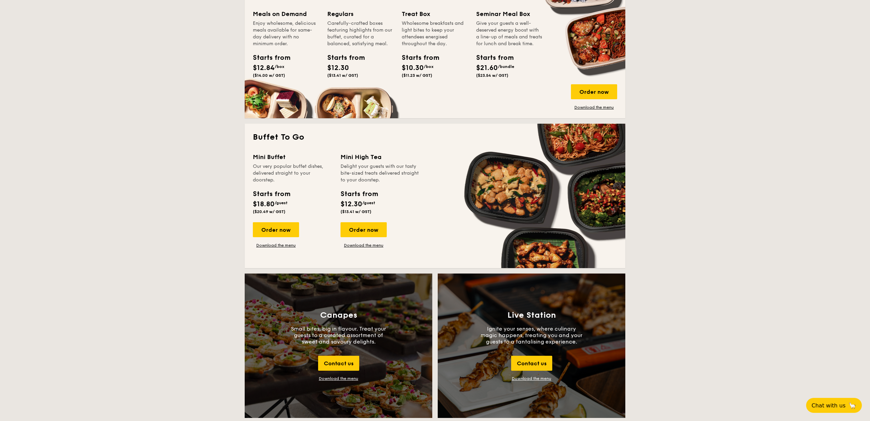
scroll to position [486, 0]
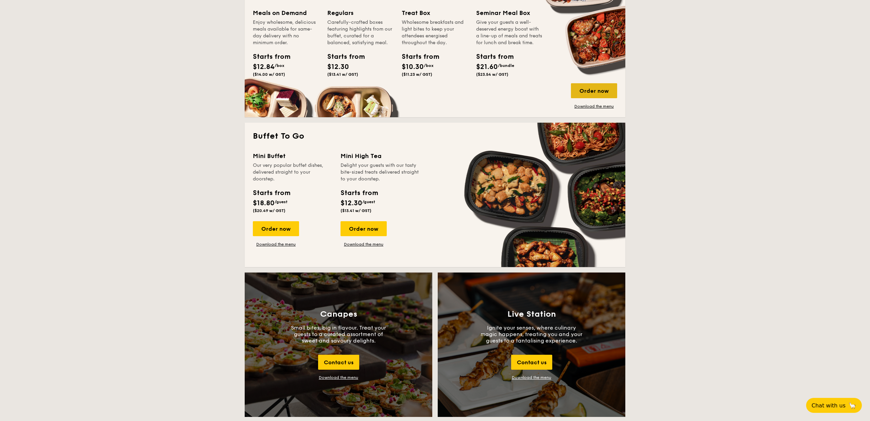
click at [598, 92] on div "Order now" at bounding box center [594, 90] width 46 height 15
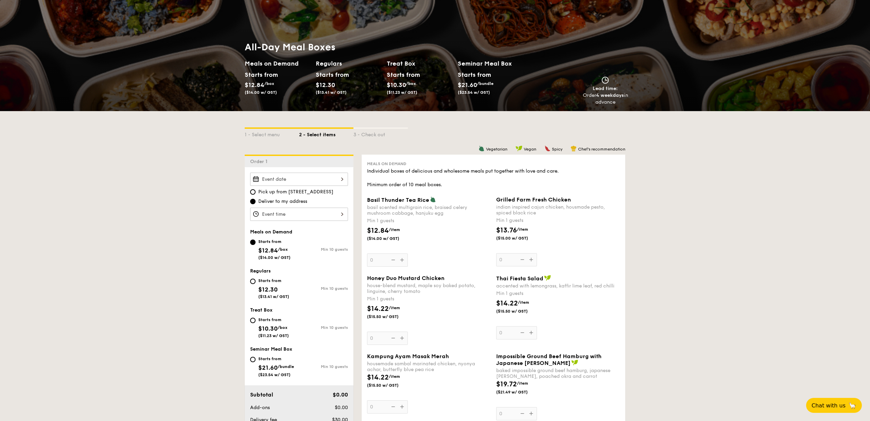
scroll to position [40, 0]
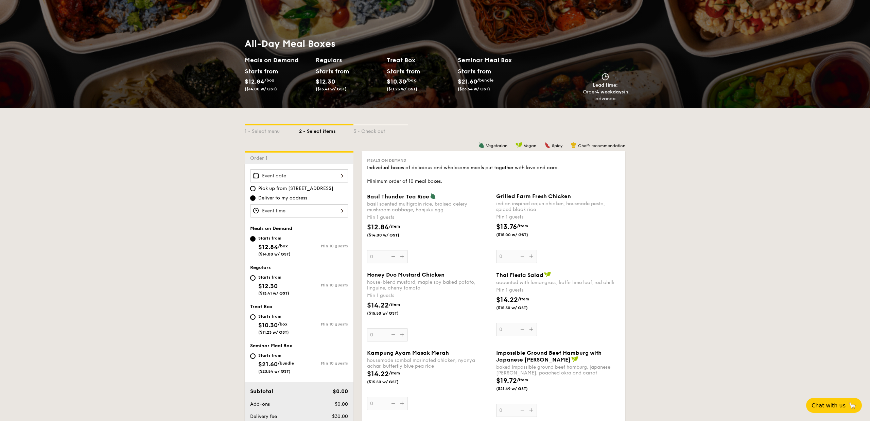
click at [334, 173] on div at bounding box center [299, 175] width 98 height 13
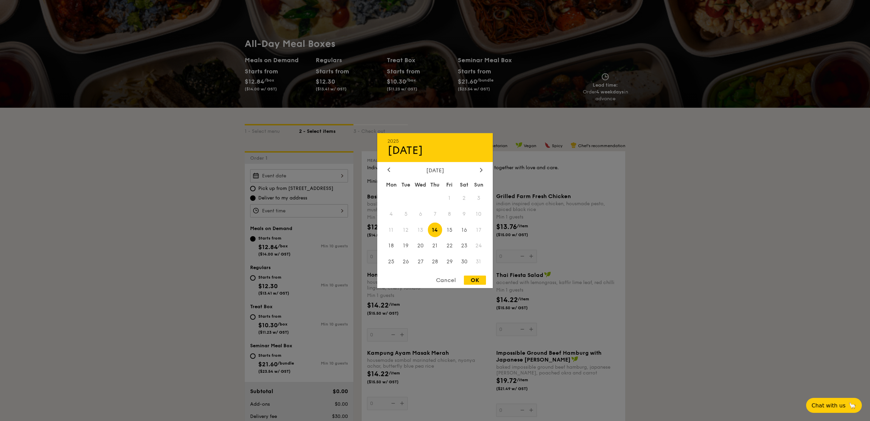
click at [435, 231] on span "14" at bounding box center [435, 230] width 15 height 15
click at [475, 281] on div "OK" at bounding box center [475, 280] width 22 height 9
type input "Aug 14, 2025"
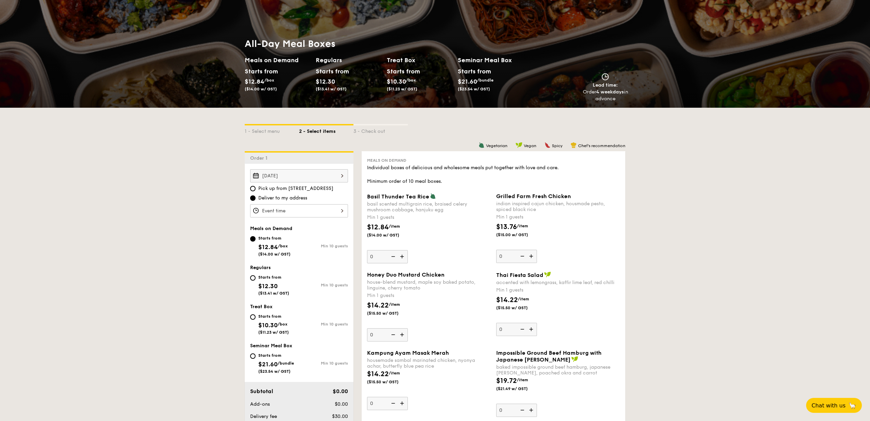
click at [331, 211] on div at bounding box center [299, 210] width 98 height 13
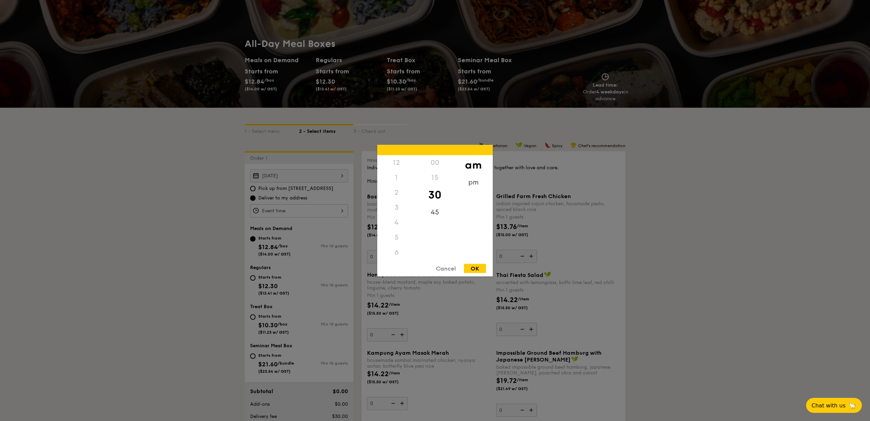
scroll to position [75, 0]
drag, startPoint x: 397, startPoint y: 238, endPoint x: 399, endPoint y: 224, distance: 14.1
click at [399, 225] on div "12 1 2 3 4 5 6 7 8 9 10 11" at bounding box center [396, 207] width 38 height 104
click at [398, 254] on div "11" at bounding box center [396, 260] width 38 height 20
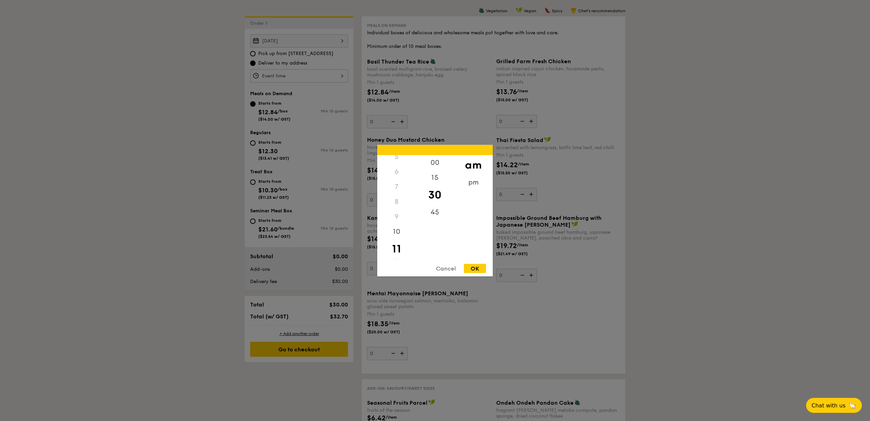
scroll to position [188, 0]
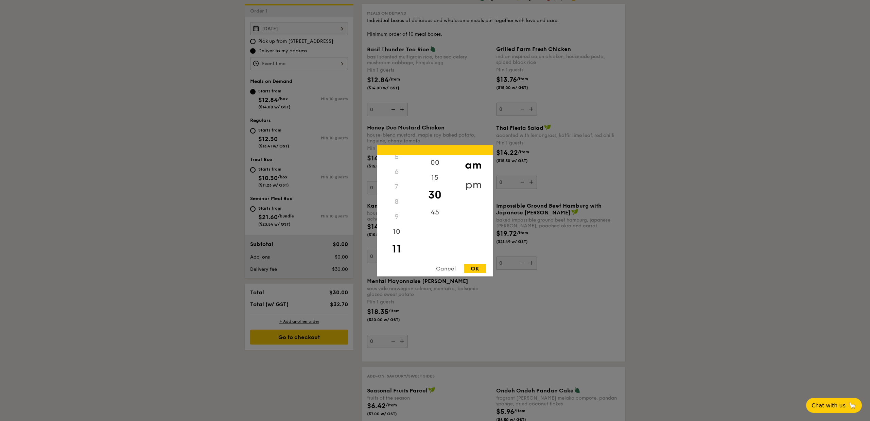
click at [473, 180] on div "pm" at bounding box center [473, 185] width 38 height 20
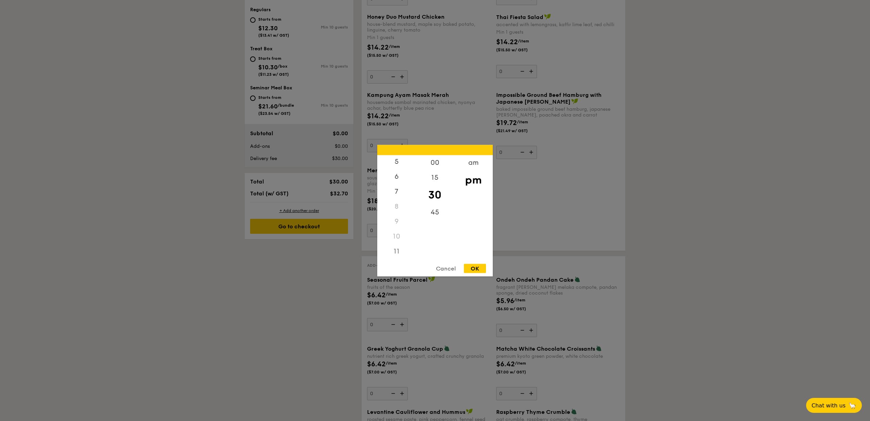
scroll to position [384, 0]
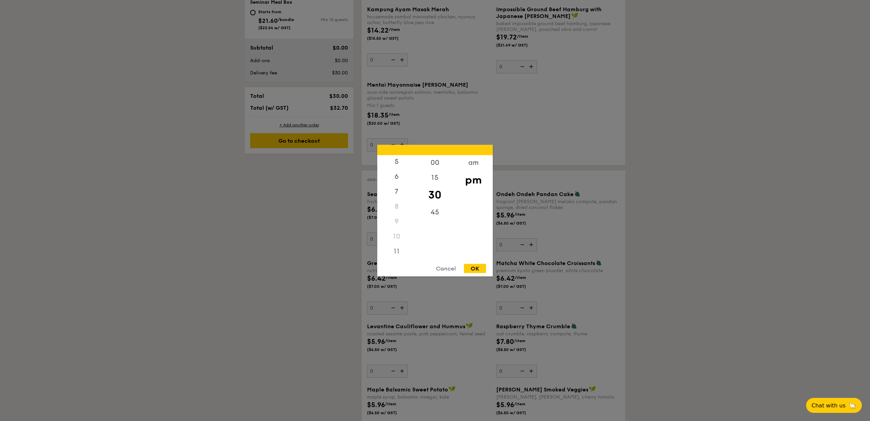
click at [399, 253] on div "11" at bounding box center [396, 251] width 38 height 15
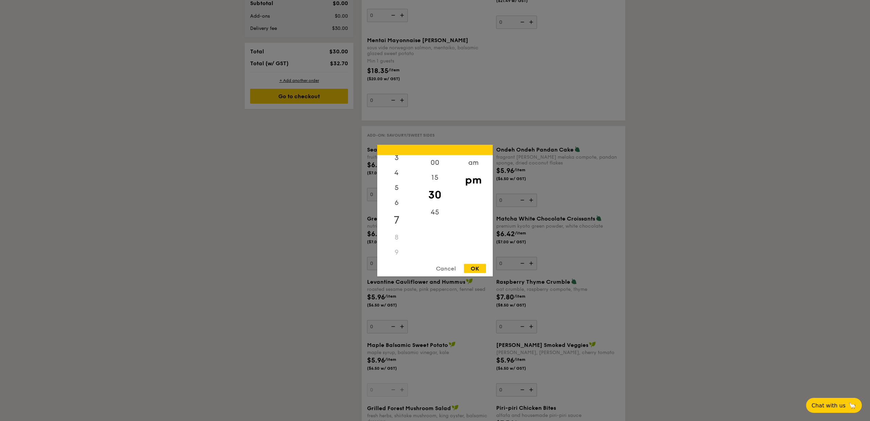
scroll to position [0, 0]
click at [398, 193] on div "2" at bounding box center [396, 195] width 38 height 20
click at [435, 167] on div "00" at bounding box center [435, 165] width 38 height 20
click at [476, 266] on div "OK" at bounding box center [475, 268] width 22 height 9
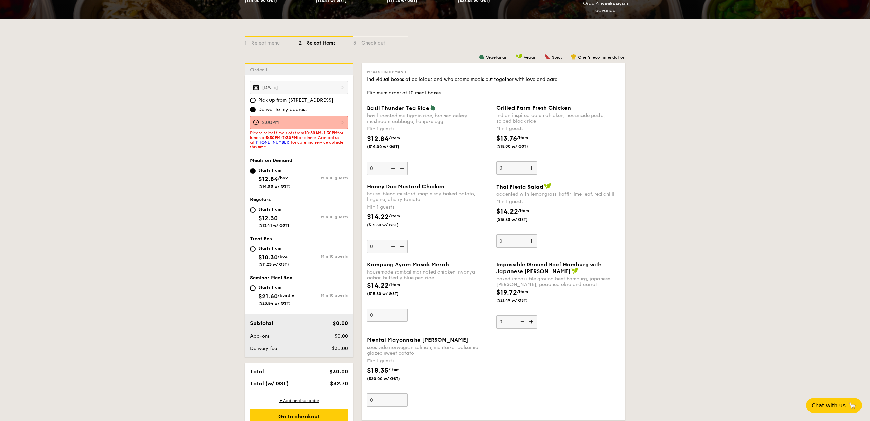
scroll to position [124, 0]
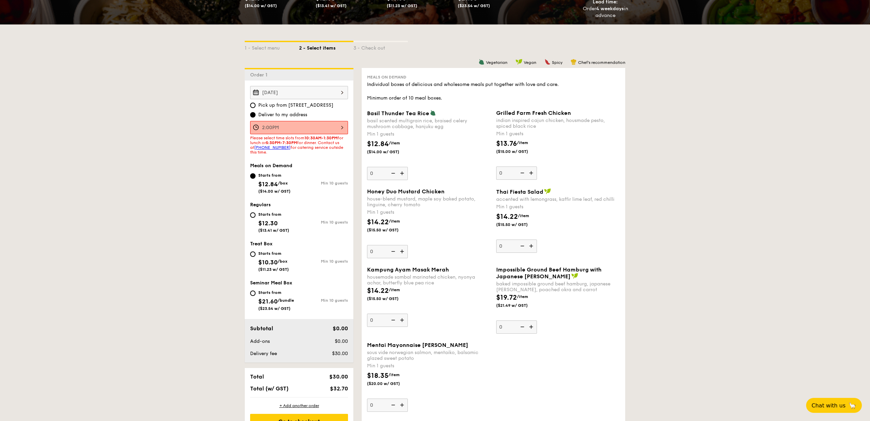
click at [344, 131] on div "2:00PM" at bounding box center [299, 127] width 98 height 13
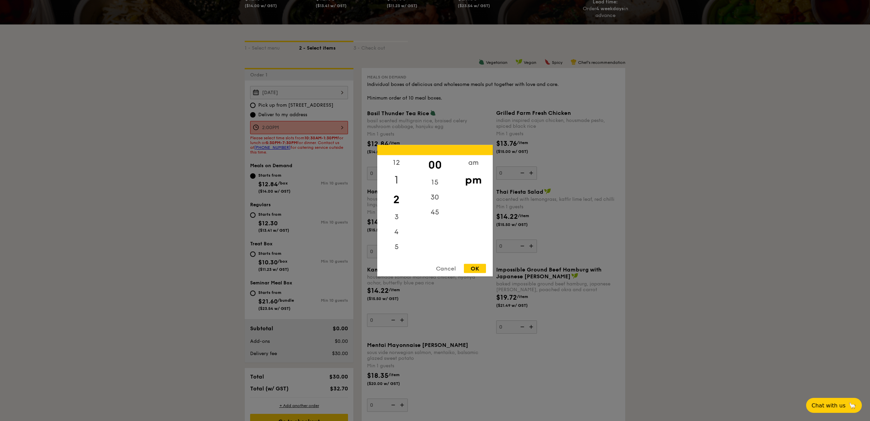
click at [400, 180] on div "1" at bounding box center [396, 180] width 38 height 20
click at [433, 199] on div "30" at bounding box center [435, 200] width 38 height 20
click at [476, 269] on div "OK" at bounding box center [475, 268] width 22 height 9
type input "1:30PM"
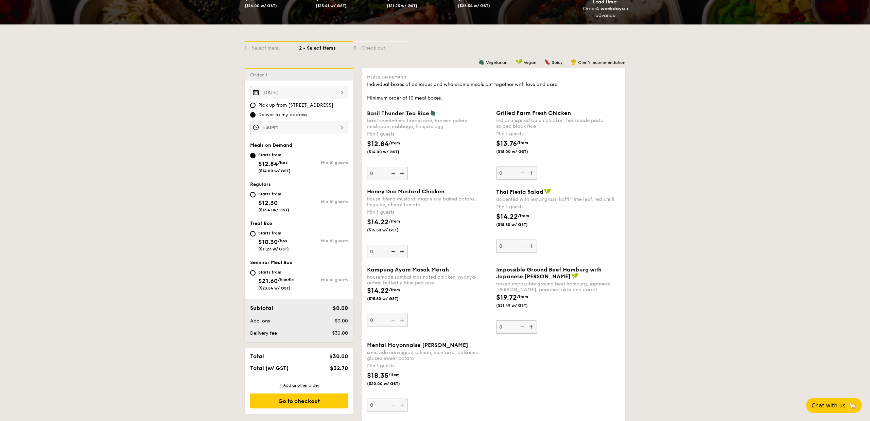
click at [253, 190] on div "Starts from $12.30 ($13.41 w/ GST)" at bounding box center [274, 201] width 49 height 22
click at [253, 192] on input "Starts from $12.30 ($13.41 w/ GST) Min 10 guests" at bounding box center [252, 194] width 5 height 5
radio input "true"
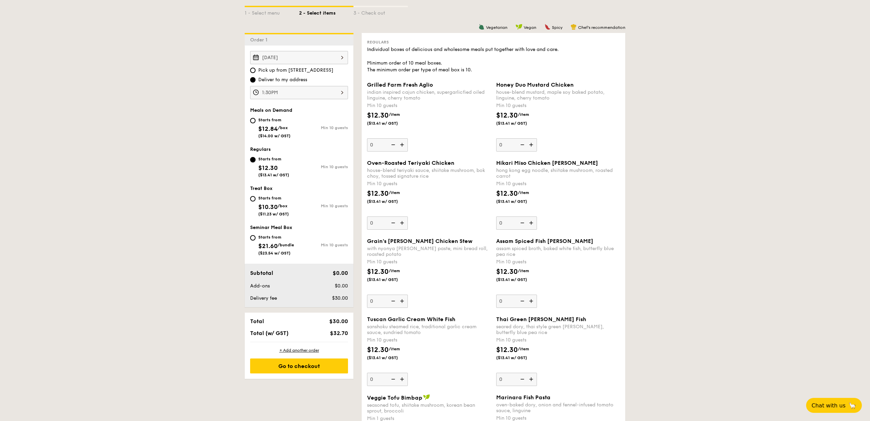
scroll to position [162, 0]
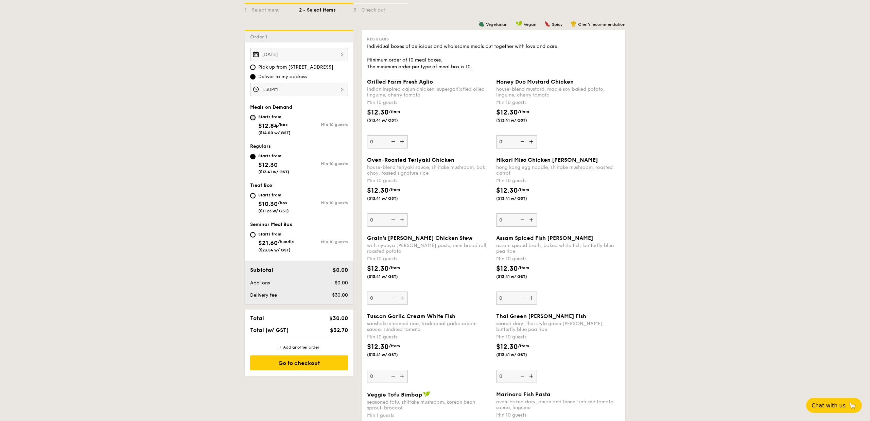
click at [255, 119] on input "Starts from $12.84 /box ($14.00 w/ GST) Min 10 guests" at bounding box center [252, 117] width 5 height 5
radio input "true"
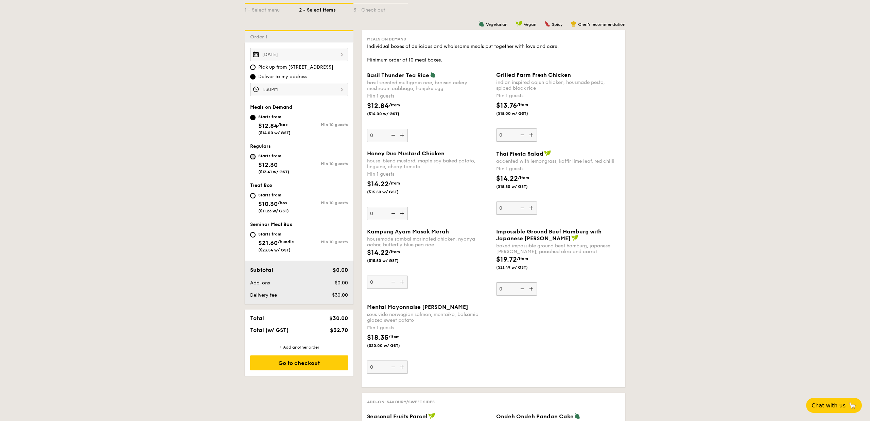
click at [253, 157] on input "Starts from $12.30 ($13.41 w/ GST) Min 10 guests" at bounding box center [252, 156] width 5 height 5
radio input "true"
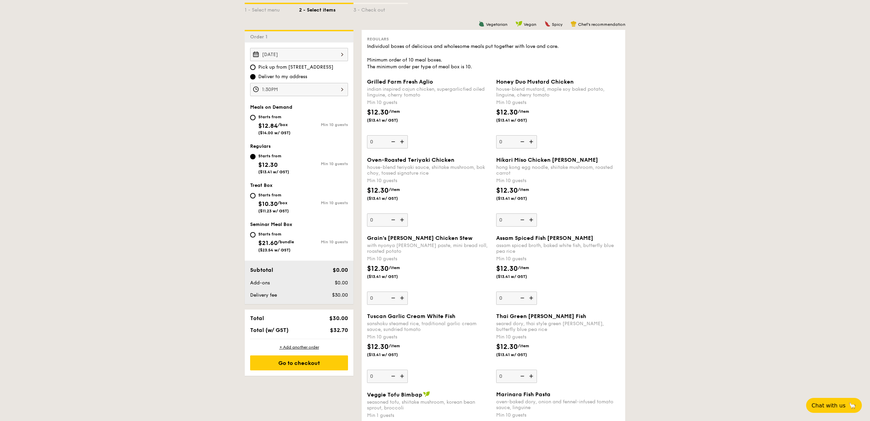
click at [253, 121] on div "Starts from $12.84 /box ($14.00 w/ GST)" at bounding box center [274, 124] width 49 height 22
click at [253, 120] on input "Starts from $12.84 /box ($14.00 w/ GST) Min 10 guests" at bounding box center [252, 117] width 5 height 5
radio input "true"
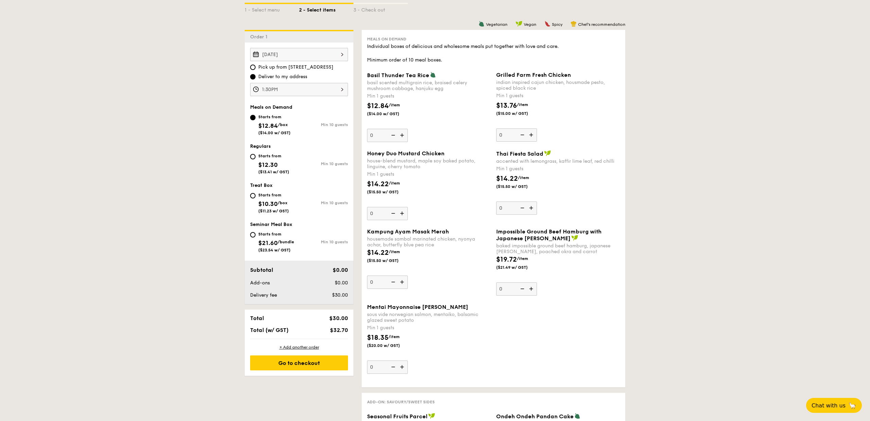
click at [404, 135] on img at bounding box center [403, 135] width 10 height 13
click at [404, 135] on input "0" at bounding box center [387, 135] width 41 height 13
type input "1"
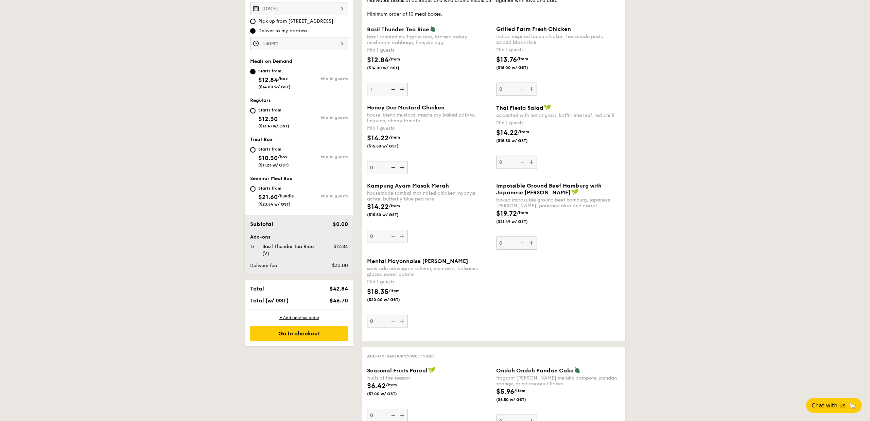
scroll to position [210, 0]
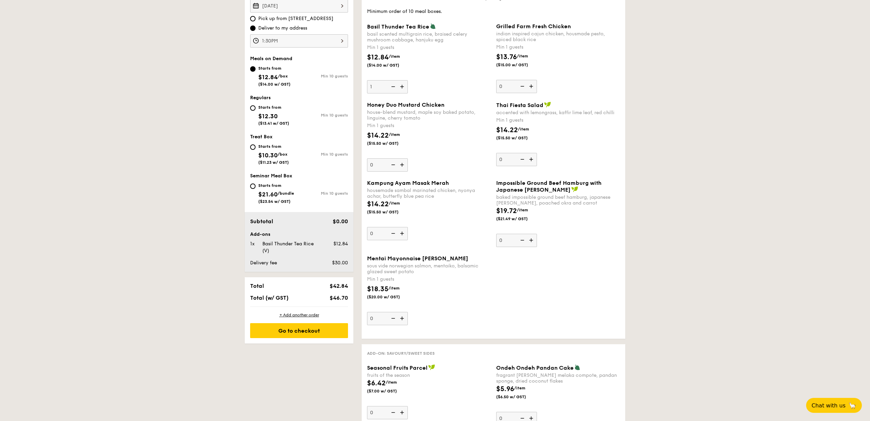
click at [531, 158] on img at bounding box center [532, 159] width 10 height 13
click at [531, 158] on input "0" at bounding box center [516, 159] width 41 height 13
type input "1"
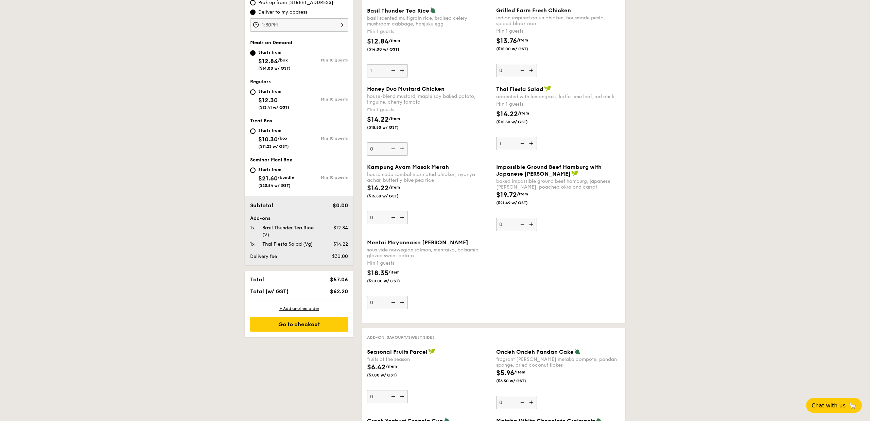
scroll to position [230, 0]
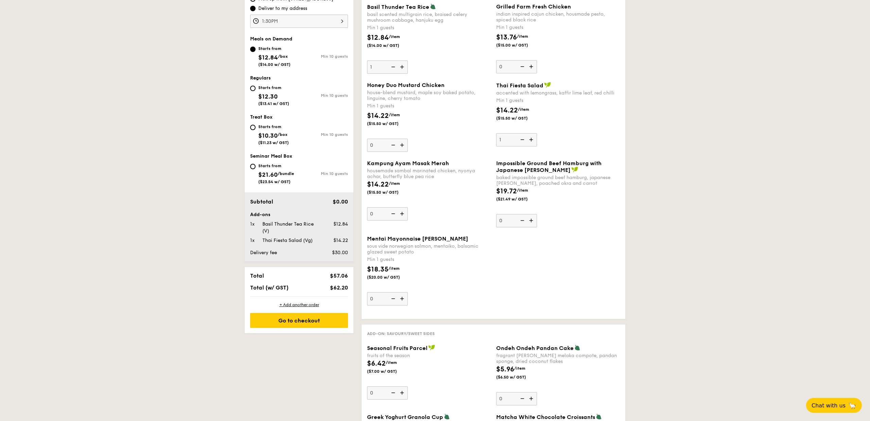
click at [402, 211] on img at bounding box center [403, 213] width 10 height 13
click at [402, 211] on input "0" at bounding box center [387, 213] width 41 height 13
type input "1"
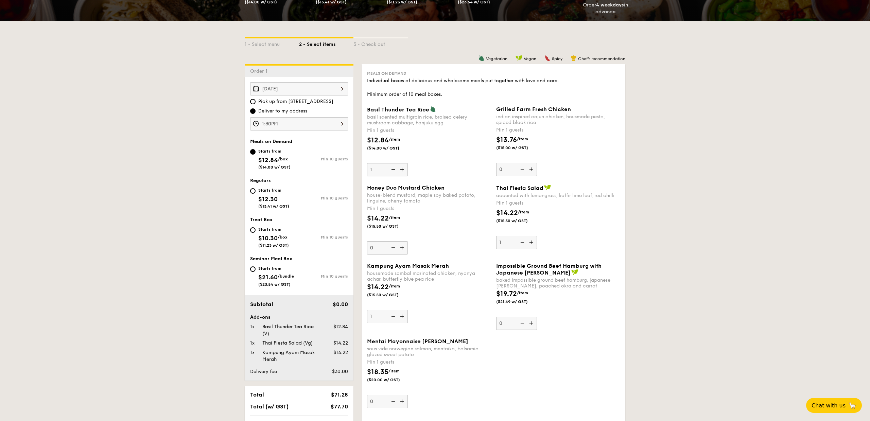
scroll to position [132, 0]
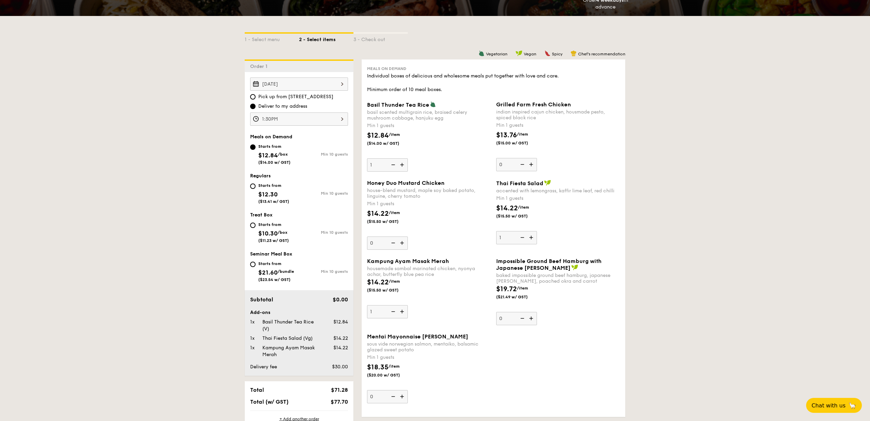
click at [257, 187] on div "Starts from $12.30 ($13.41 w/ GST)" at bounding box center [274, 193] width 49 height 22
click at [256, 187] on input "Starts from $12.30 ($13.41 w/ GST) Min 10 guests" at bounding box center [252, 186] width 5 height 5
radio input "true"
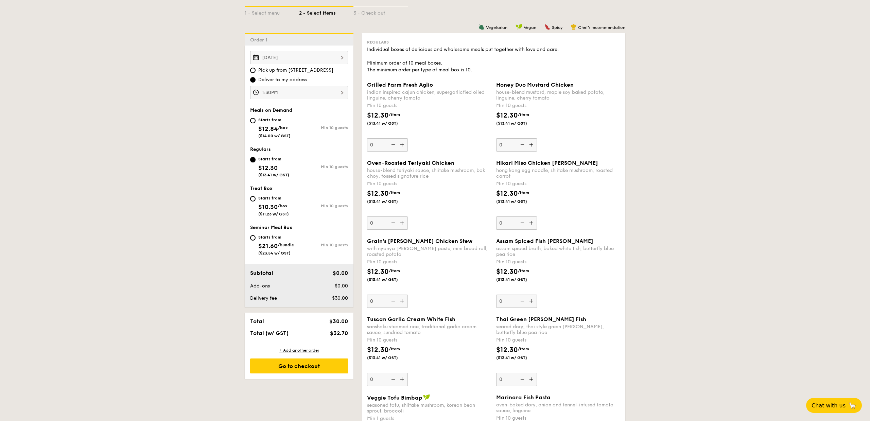
scroll to position [170, 0]
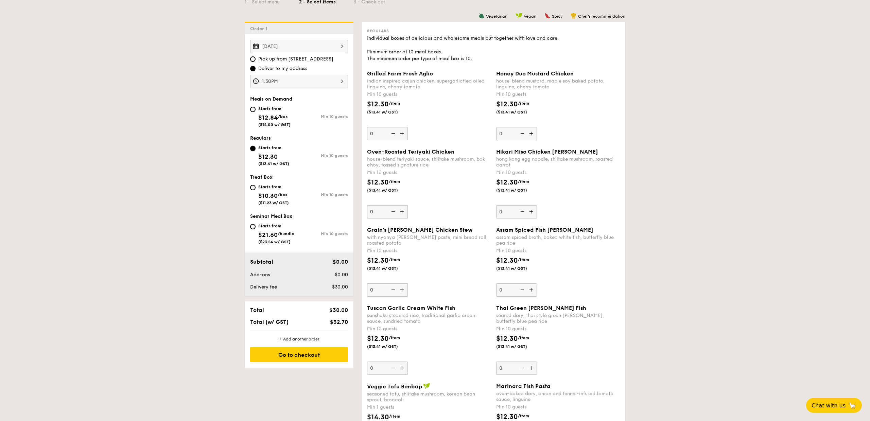
click at [399, 293] on img at bounding box center [403, 290] width 10 height 13
click at [399, 293] on input "0" at bounding box center [387, 290] width 41 height 13
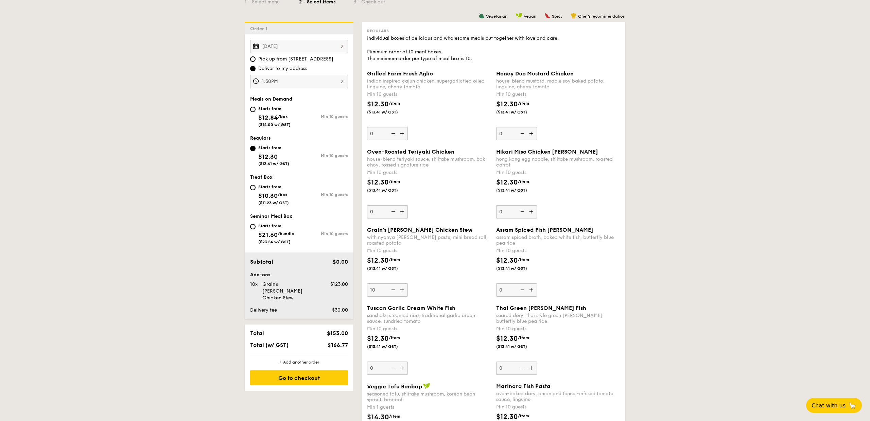
click at [394, 289] on img at bounding box center [393, 290] width 10 height 13
click at [394, 289] on input "10" at bounding box center [387, 290] width 41 height 13
type input "0"
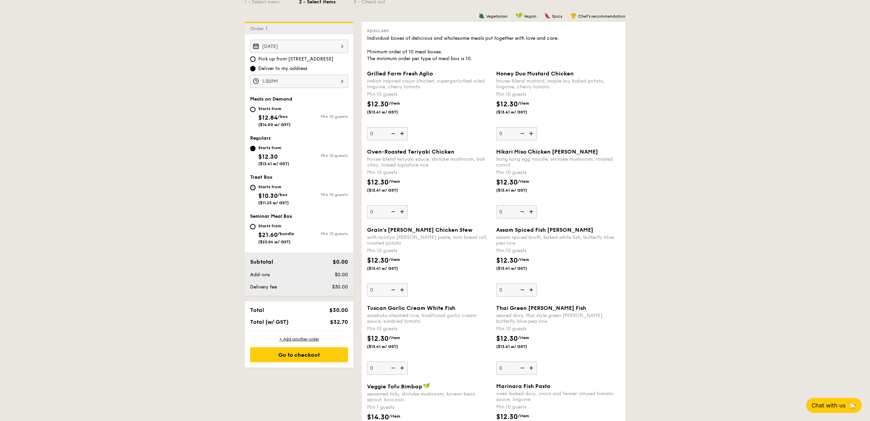
click at [252, 187] on input "Starts from $10.30 /box ($11.23 w/ GST) Min 10 guests" at bounding box center [252, 187] width 5 height 5
radio input "true"
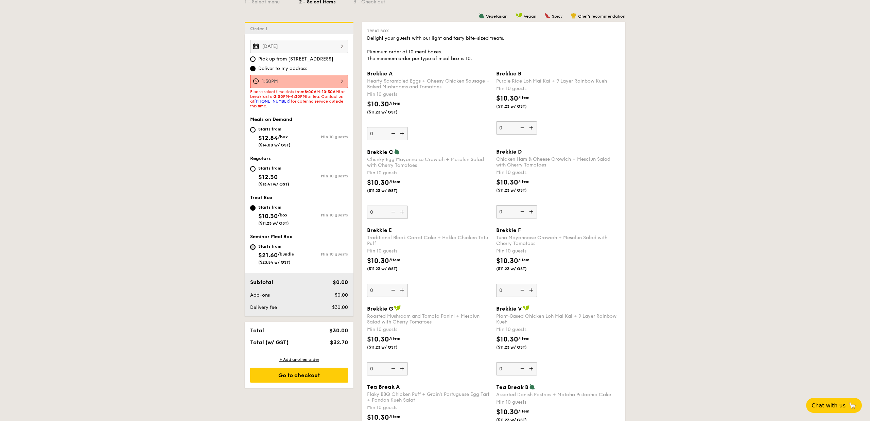
click at [255, 248] on input "Starts from $21.60 /bundle ($23.54 w/ GST) Min 10 guests" at bounding box center [252, 246] width 5 height 5
radio input "true"
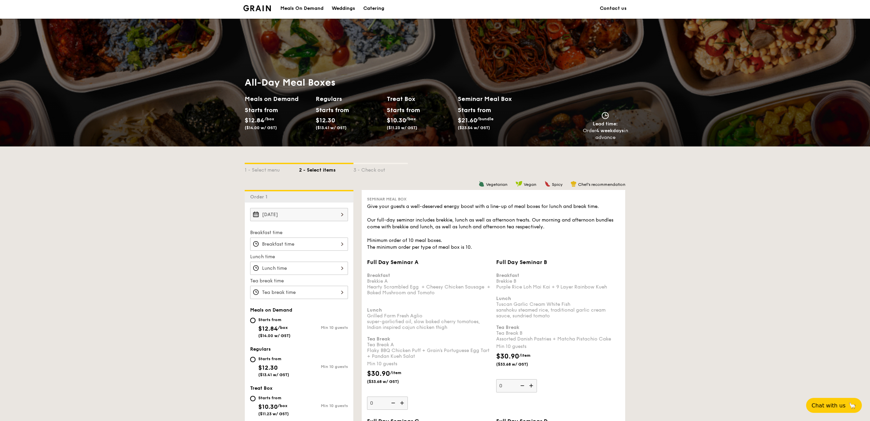
scroll to position [0, 0]
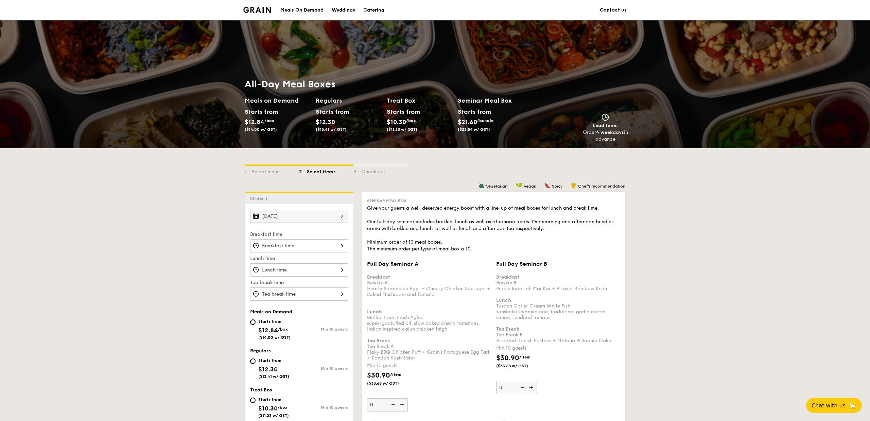
click at [262, 110] on div "Starts from" at bounding box center [260, 112] width 30 height 10
click at [308, 12] on div "Meals On Demand" at bounding box center [302, 10] width 43 height 20
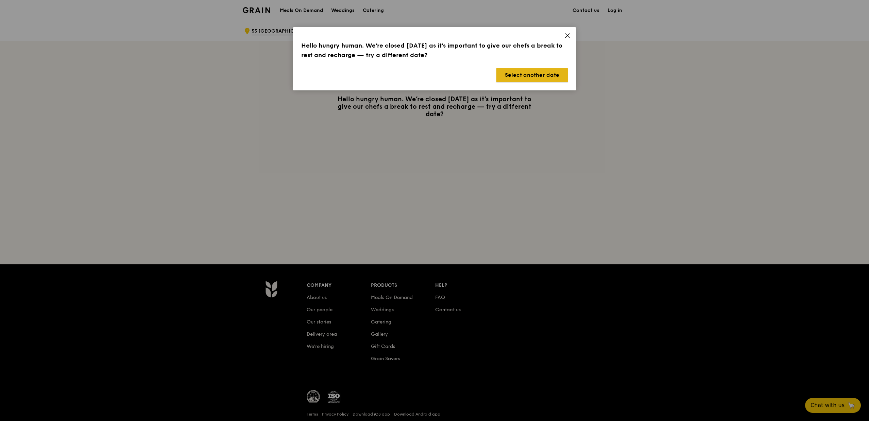
click at [508, 71] on button "Select another date" at bounding box center [531, 75] width 71 height 14
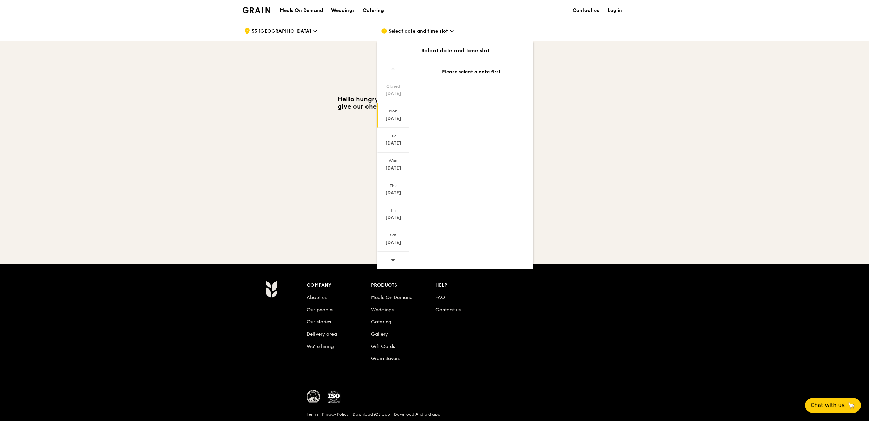
click at [397, 115] on div "[DATE]" at bounding box center [393, 118] width 30 height 7
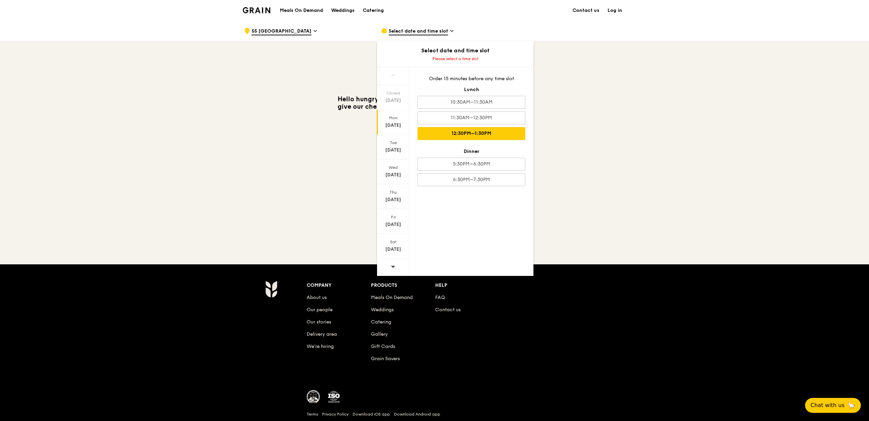
click at [445, 127] on div "12:30PM–1:30PM" at bounding box center [472, 133] width 108 height 13
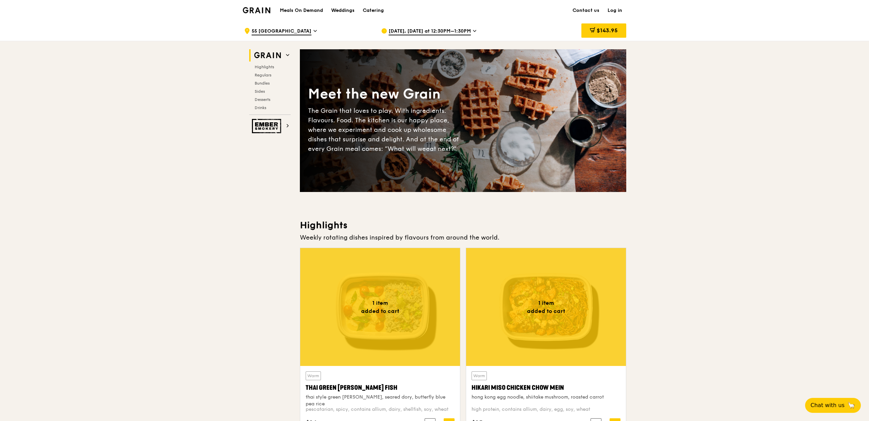
click at [278, 34] on span "55 [GEOGRAPHIC_DATA]" at bounding box center [282, 31] width 60 height 7
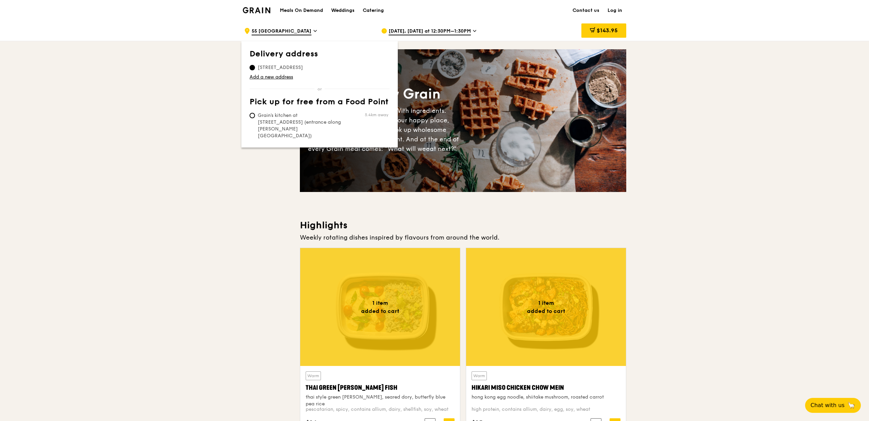
click at [311, 71] on span "55 Taman Permata, 575178" at bounding box center [281, 67] width 62 height 7
click at [255, 70] on input "55 Taman Permata, 575178" at bounding box center [252, 67] width 5 height 5
click at [602, 30] on span "$143.95" at bounding box center [607, 30] width 21 height 6
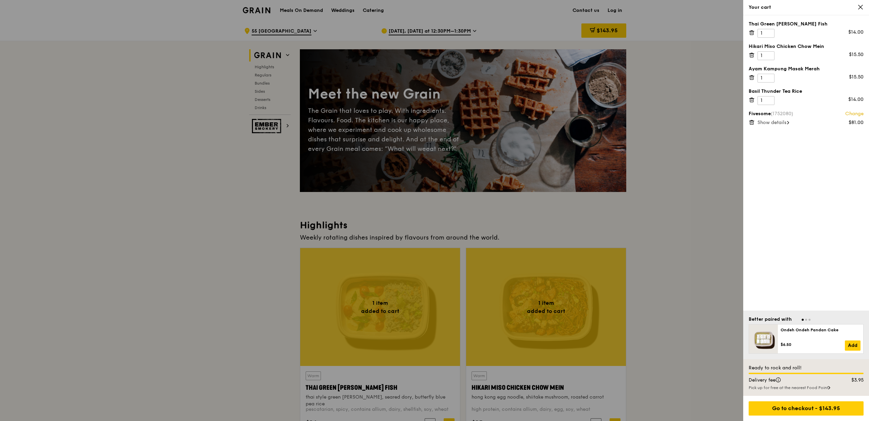
click at [753, 33] on icon at bounding box center [752, 33] width 6 height 6
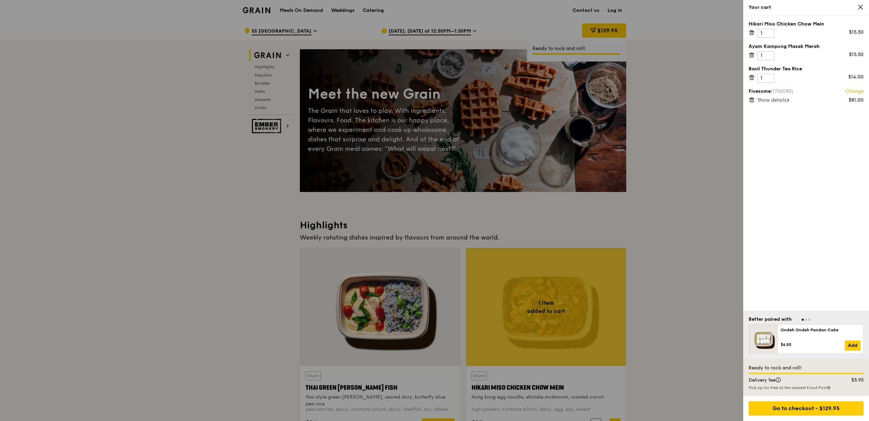
click at [753, 33] on icon at bounding box center [752, 33] width 6 height 6
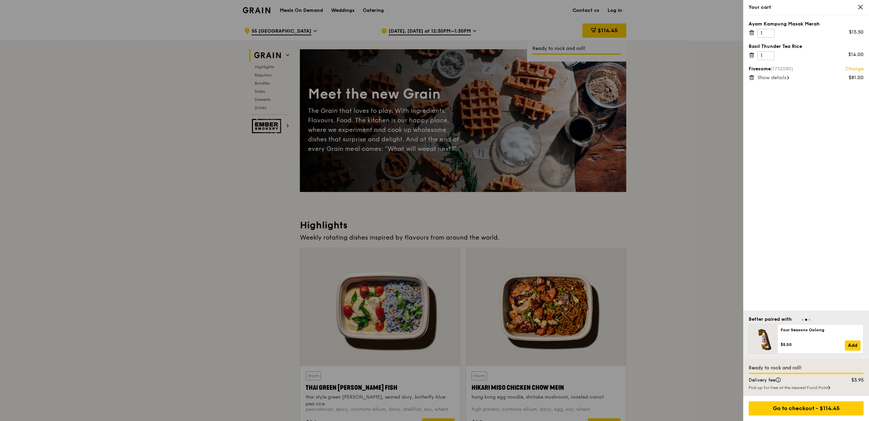
click at [753, 33] on icon at bounding box center [752, 33] width 6 height 6
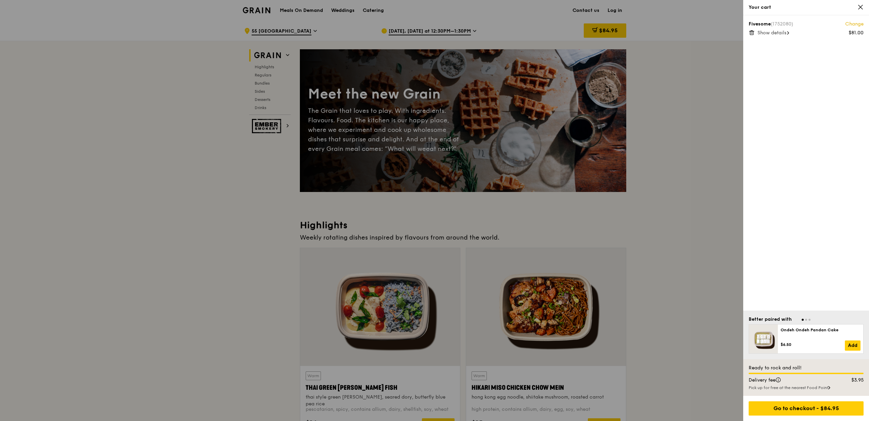
click at [864, 6] on div "Your cart" at bounding box center [806, 7] width 126 height 15
click at [671, 76] on div at bounding box center [434, 210] width 869 height 421
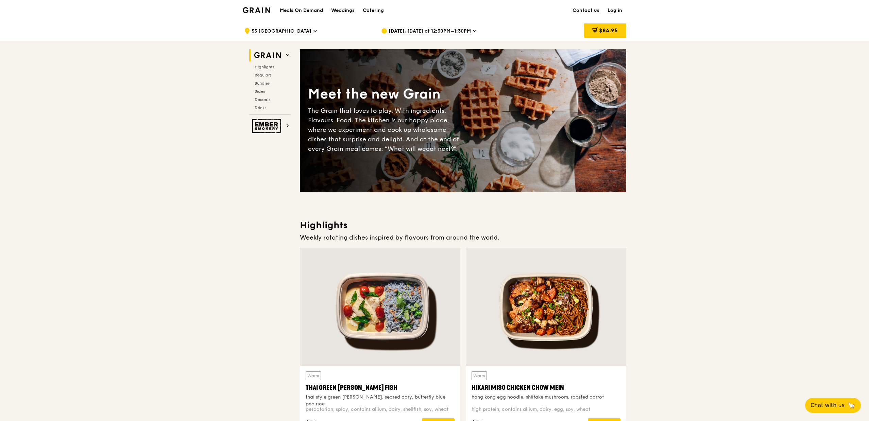
click at [407, 30] on span "Aug 11, Tomorrow at 12:30PM–1:30PM" at bounding box center [430, 31] width 82 height 7
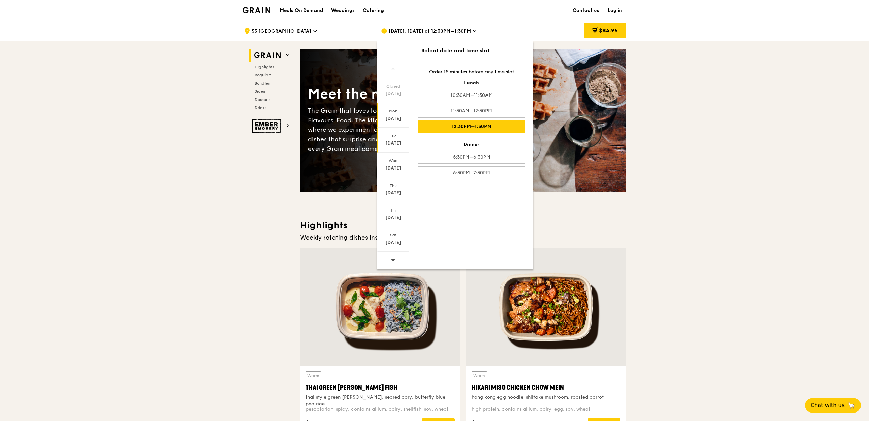
click at [399, 139] on div "Tue Aug 12" at bounding box center [393, 140] width 32 height 25
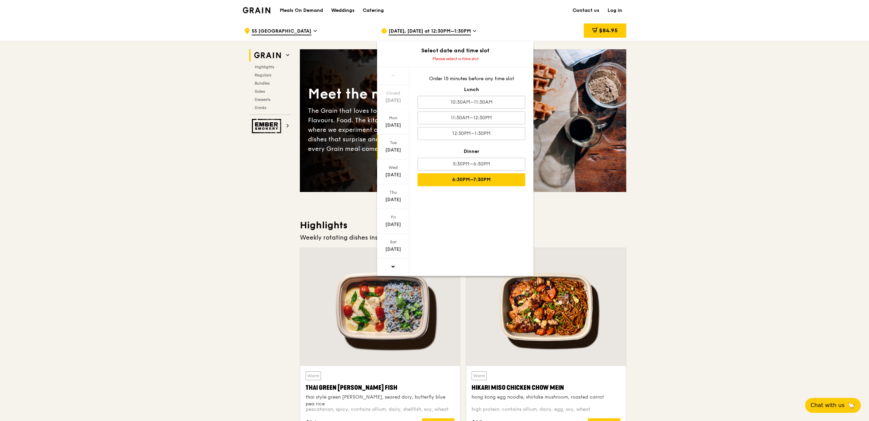
click at [449, 178] on div "6:30PM–7:30PM" at bounding box center [472, 179] width 108 height 13
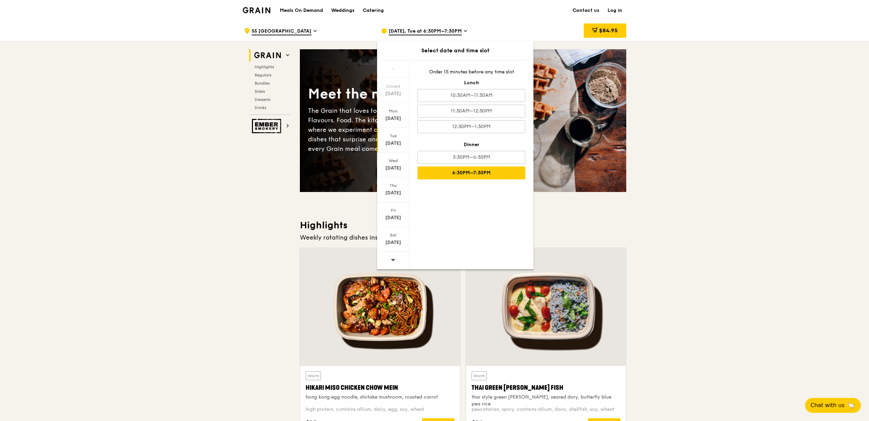
click at [603, 219] on h3 "Highlights" at bounding box center [463, 225] width 326 height 12
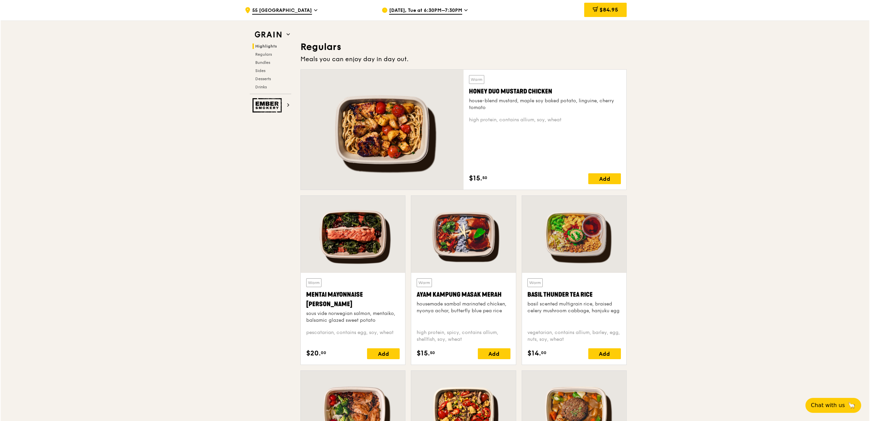
scroll to position [418, 0]
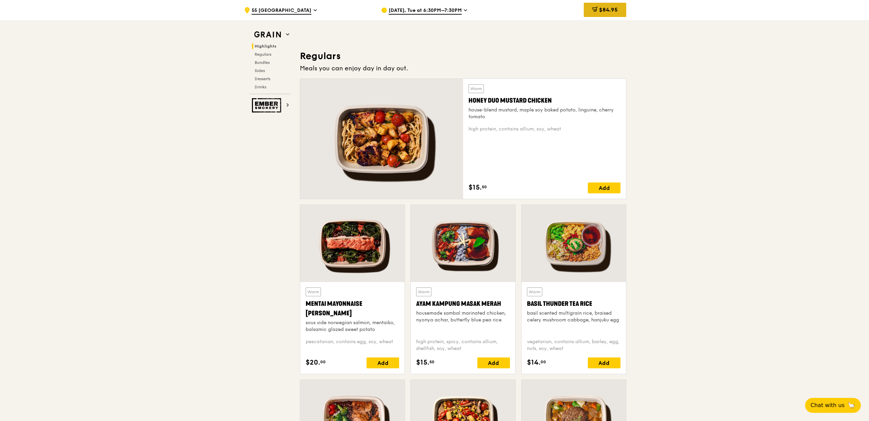
click at [592, 16] on div "$84.95" at bounding box center [605, 10] width 43 height 14
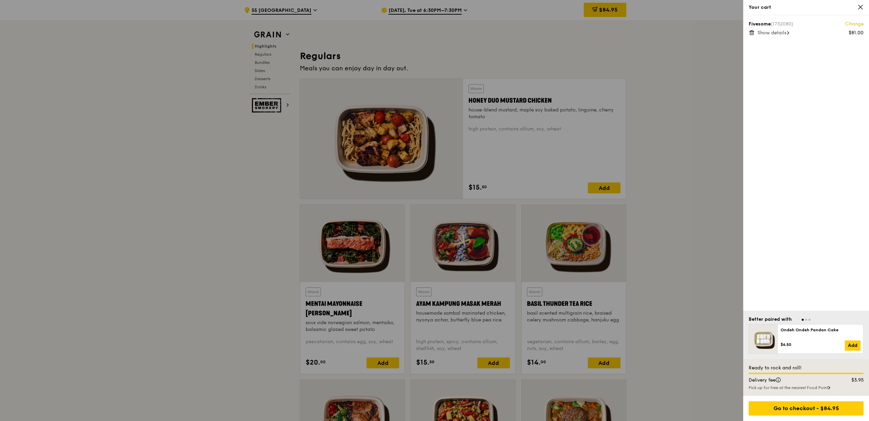
click at [852, 22] on link "Change" at bounding box center [854, 24] width 18 height 7
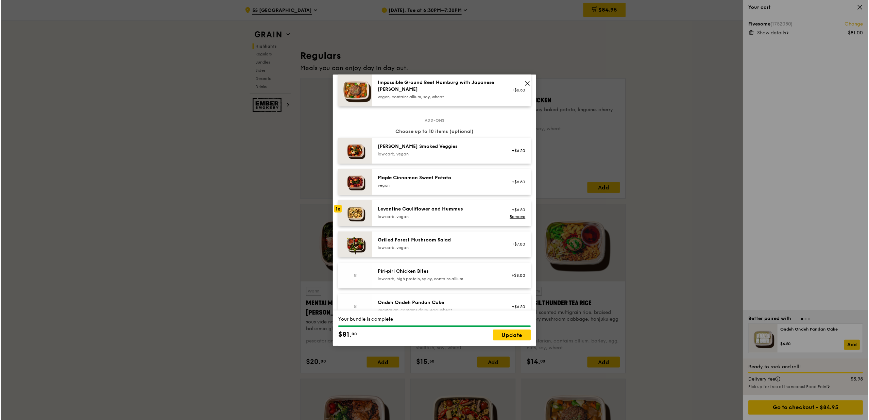
scroll to position [336, 0]
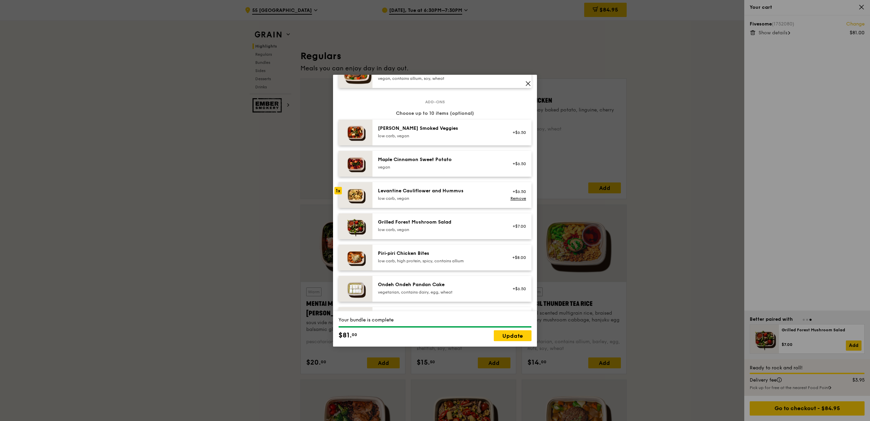
click at [361, 233] on img at bounding box center [356, 227] width 34 height 26
click at [514, 232] on link "Remove" at bounding box center [519, 229] width 16 height 5
click at [508, 335] on link "Update" at bounding box center [513, 336] width 38 height 11
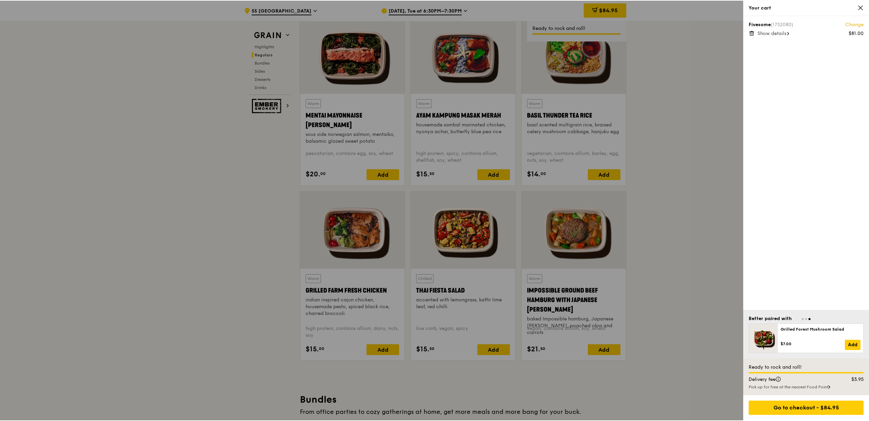
scroll to position [610, 0]
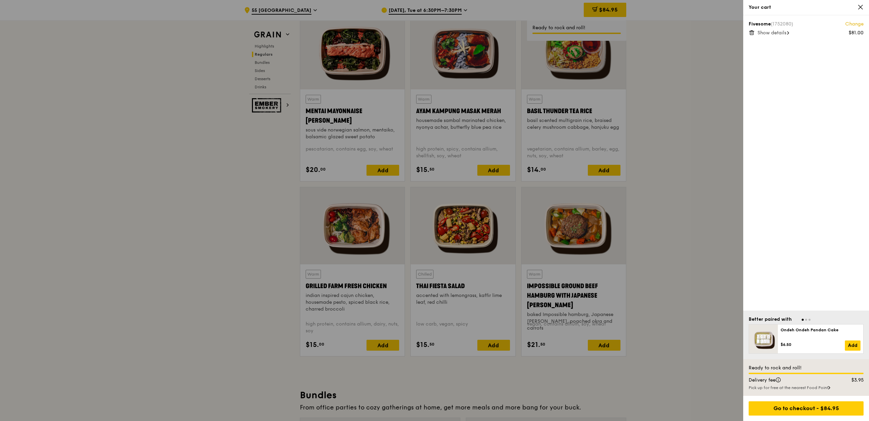
click at [598, 225] on div at bounding box center [434, 210] width 869 height 421
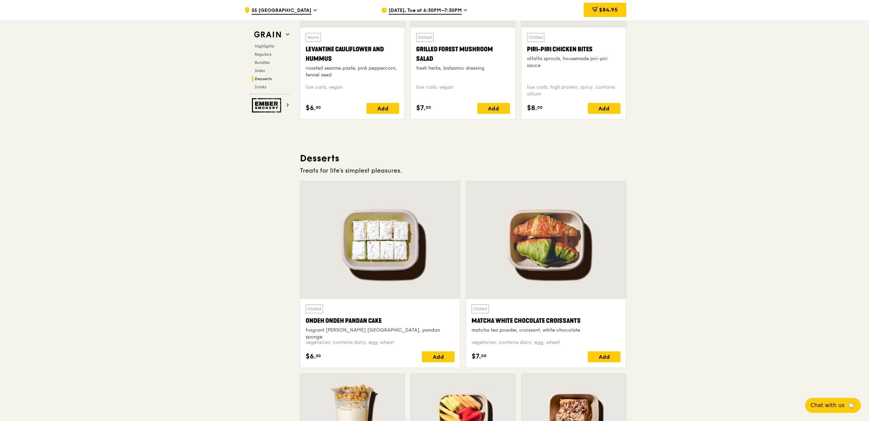
scroll to position [1717, 0]
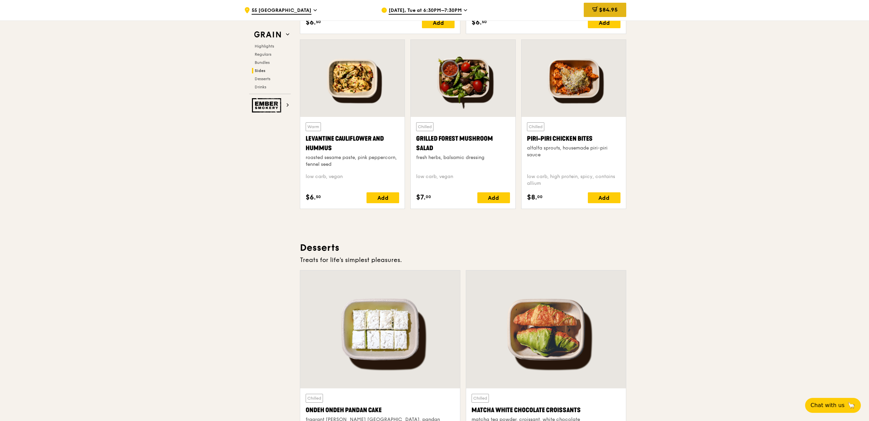
click at [622, 3] on div "$84.95" at bounding box center [605, 10] width 43 height 14
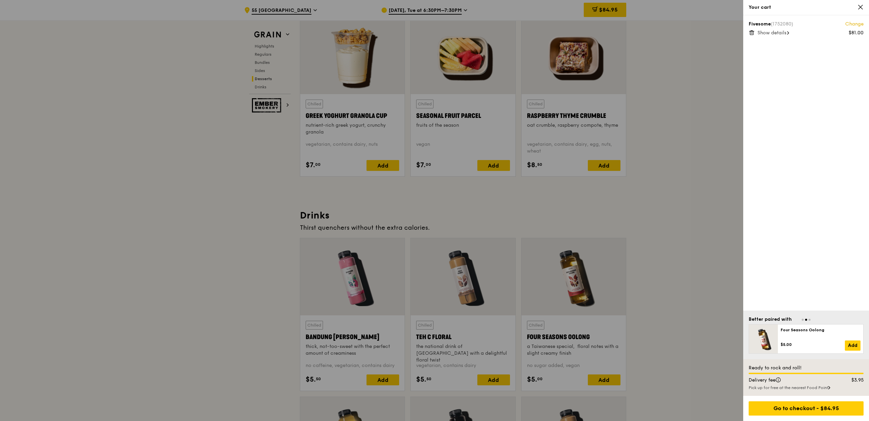
scroll to position [2169, 0]
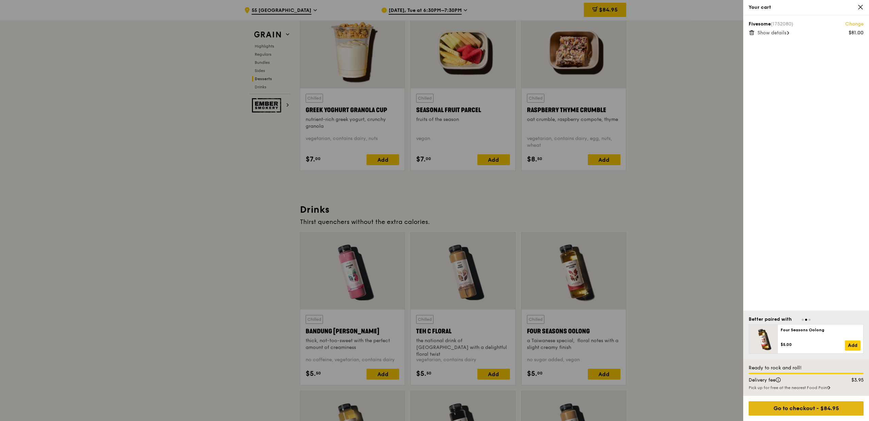
click at [827, 409] on div "Go to checkout - $84.95" at bounding box center [806, 409] width 115 height 14
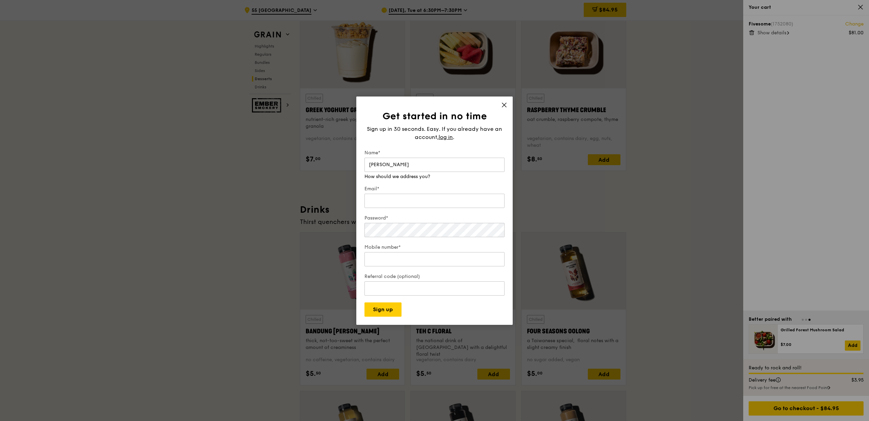
type input "Sam"
type input "samchuays@gmail.com"
type input "97972657"
click at [463, 308] on form "Name* Sam Email* samchuays@gmail.com Password* Mobile number* 97972657 We will …" at bounding box center [435, 233] width 140 height 167
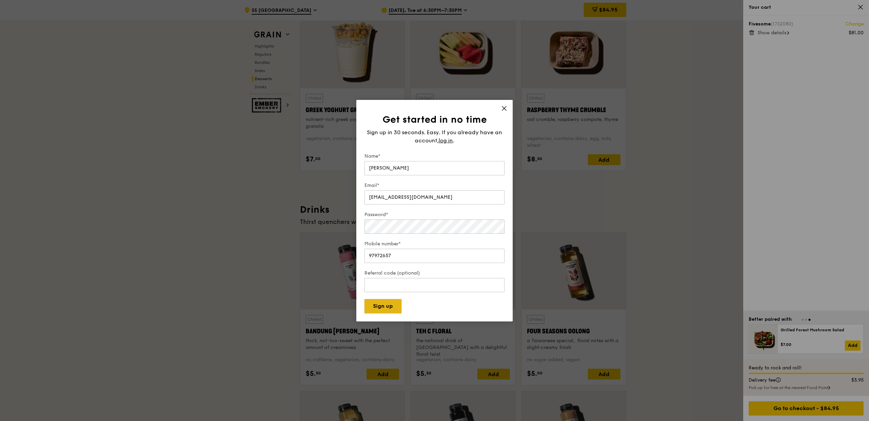
click at [392, 307] on button "Sign up" at bounding box center [383, 306] width 37 height 14
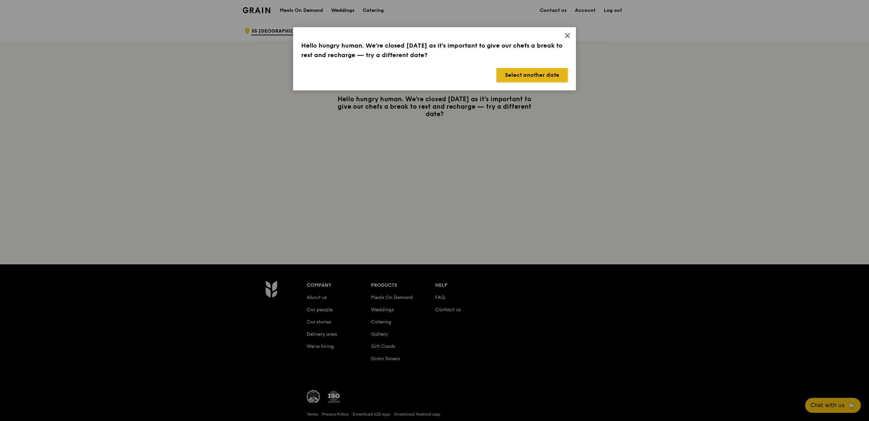
click at [515, 75] on button "Select another date" at bounding box center [531, 75] width 71 height 14
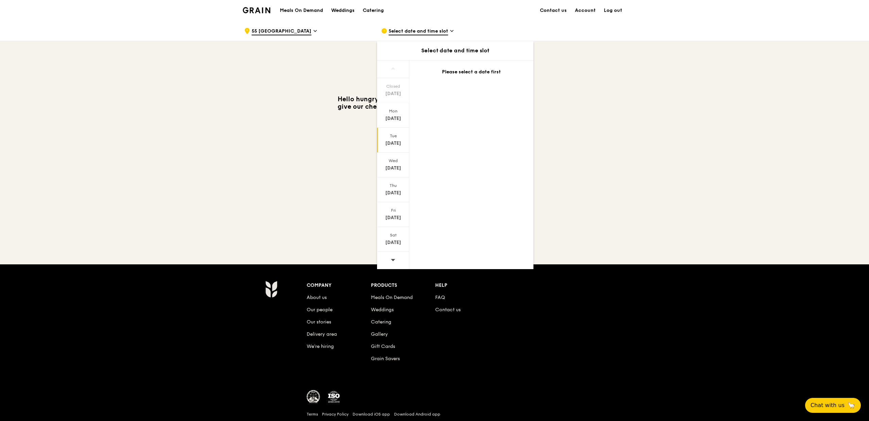
click at [388, 145] on div "[DATE]" at bounding box center [393, 143] width 30 height 7
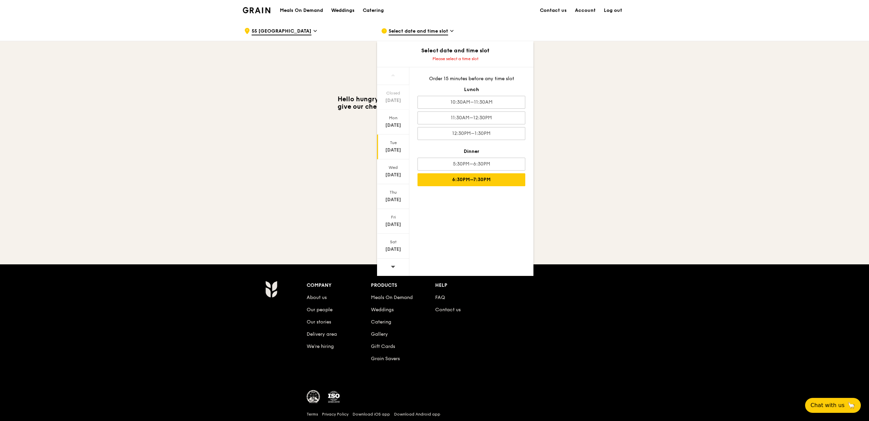
click at [456, 179] on div "6:30PM–7:30PM" at bounding box center [472, 179] width 108 height 13
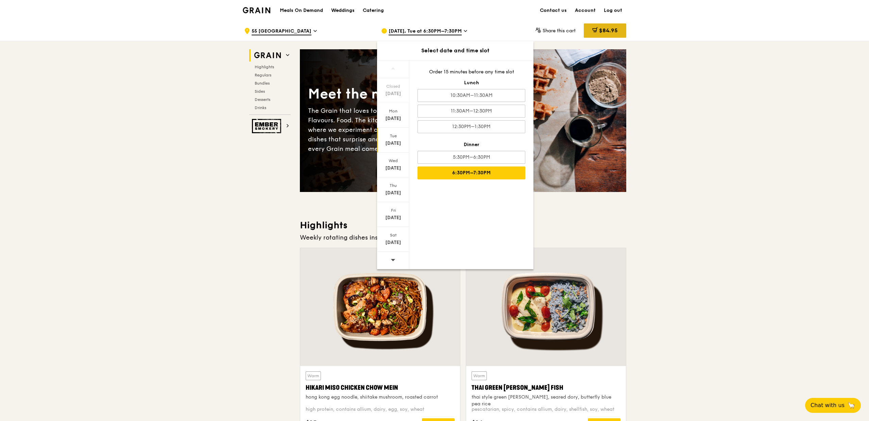
click at [606, 30] on span "$84.95" at bounding box center [608, 30] width 19 height 6
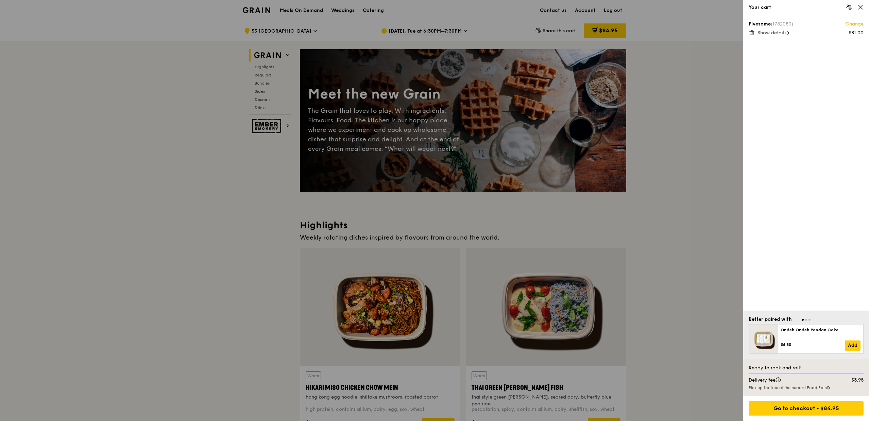
click at [766, 182] on div "Fivesome (1752080) Change $81.00 Show details" at bounding box center [806, 162] width 126 height 295
click at [778, 403] on div "Go to checkout - $84.95" at bounding box center [806, 409] width 115 height 14
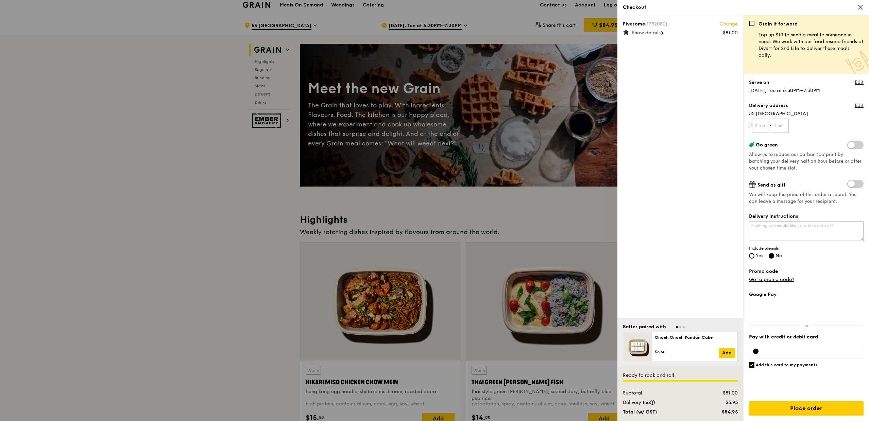
scroll to position [6, 0]
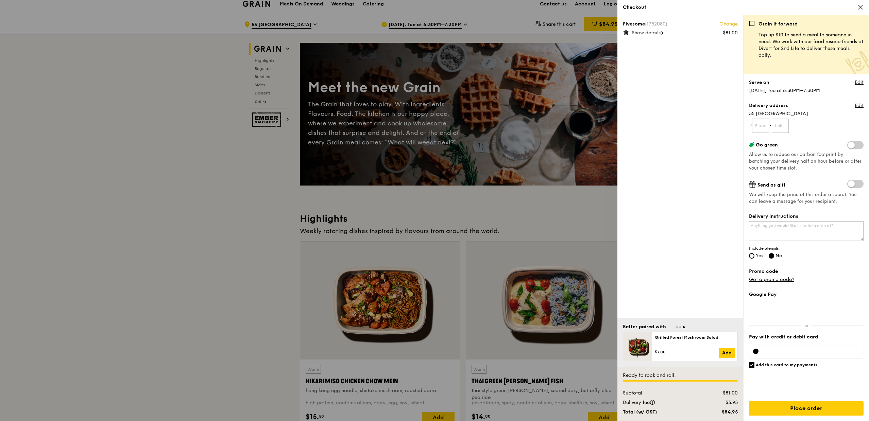
click at [856, 144] on span at bounding box center [855, 145] width 16 height 8
click at [849, 146] on input "checkbox" at bounding box center [849, 146] width 0 height 0
click at [759, 258] on span "Yes" at bounding box center [759, 256] width 7 height 6
click at [755, 258] on input "Yes" at bounding box center [751, 255] width 5 height 5
radio input "true"
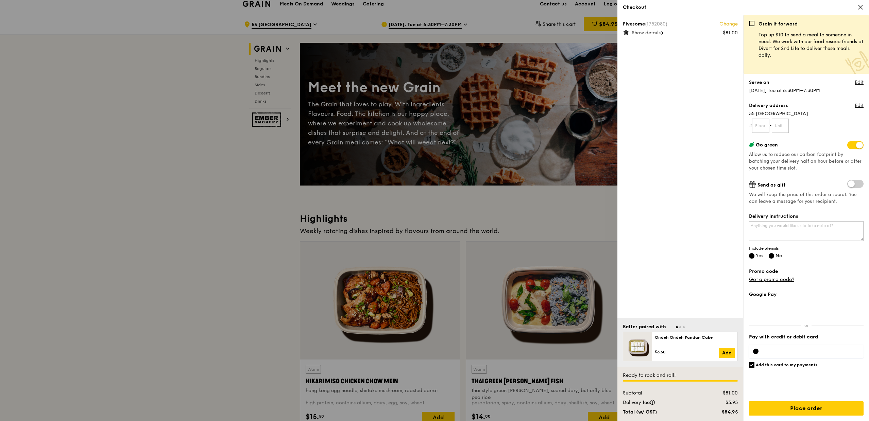
radio input "false"
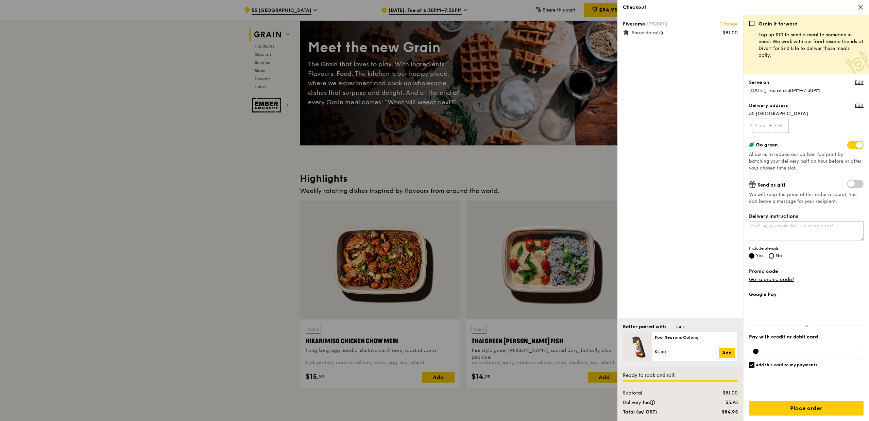
scroll to position [46, 0]
click at [784, 280] on link "Got a promo code?" at bounding box center [771, 280] width 45 height 6
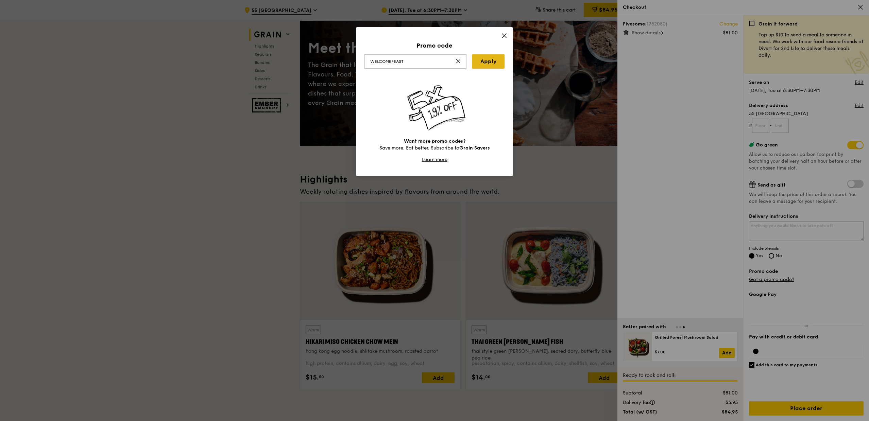
type input "WELCOMEFEAST"
click at [485, 64] on link "Apply" at bounding box center [488, 61] width 33 height 14
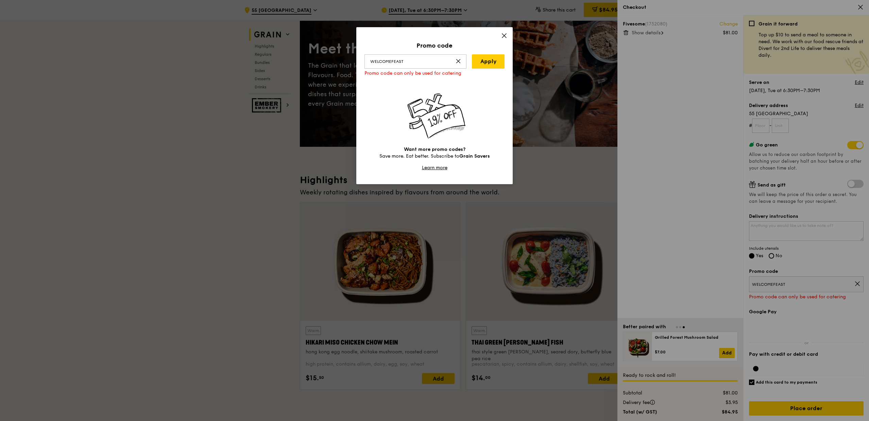
click at [505, 38] on icon at bounding box center [504, 36] width 6 height 6
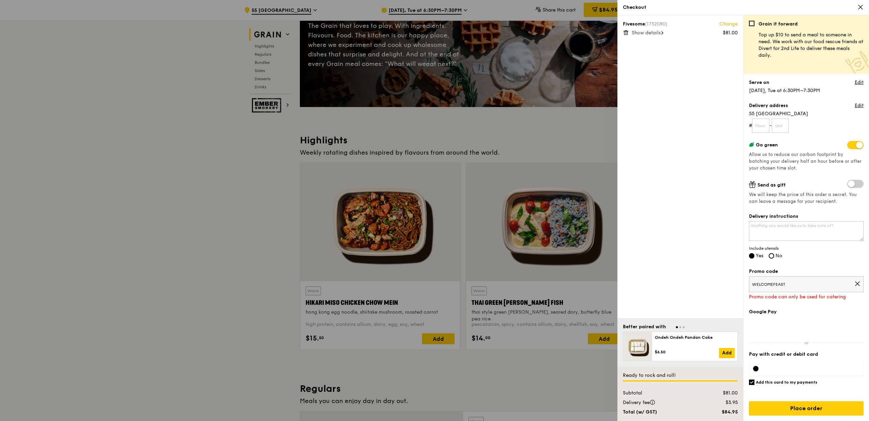
scroll to position [0, 0]
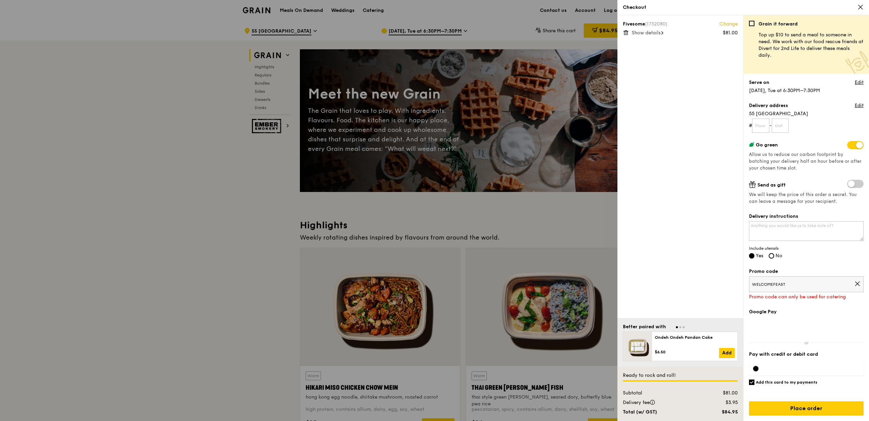
click at [286, 149] on div at bounding box center [434, 210] width 869 height 421
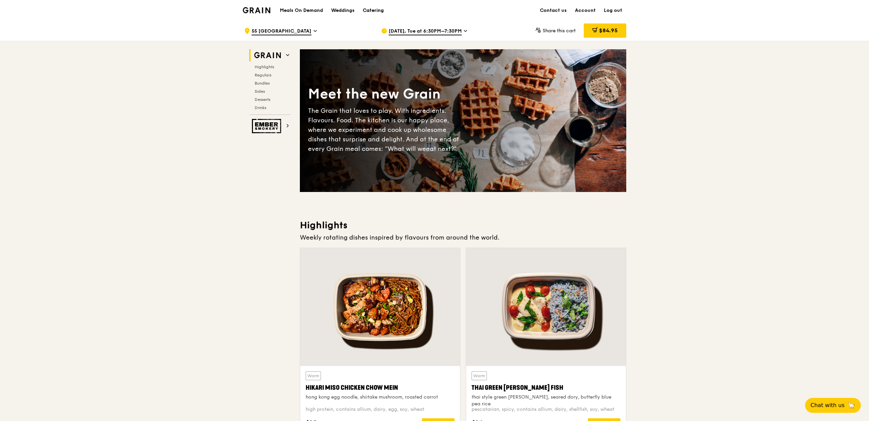
click at [366, 10] on div "Catering" at bounding box center [373, 10] width 21 height 20
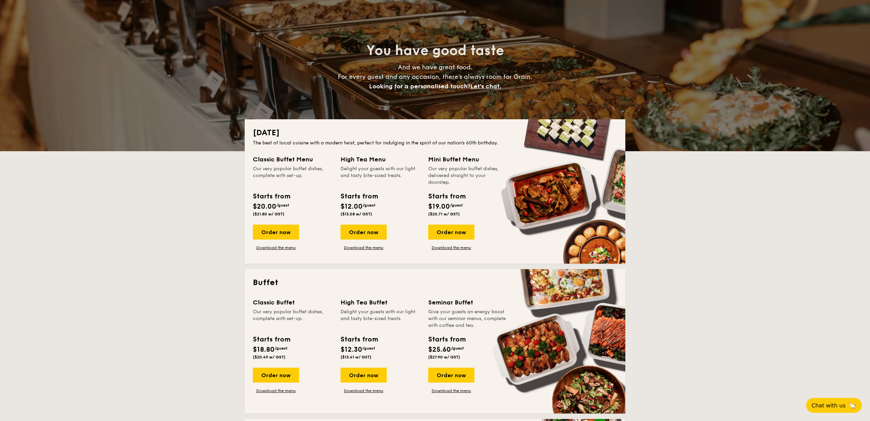
scroll to position [40, 0]
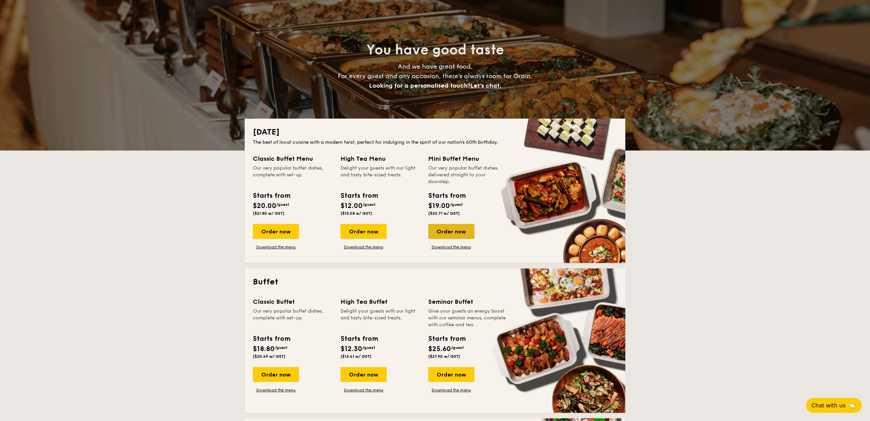
click at [451, 235] on div "Order now" at bounding box center [451, 231] width 46 height 15
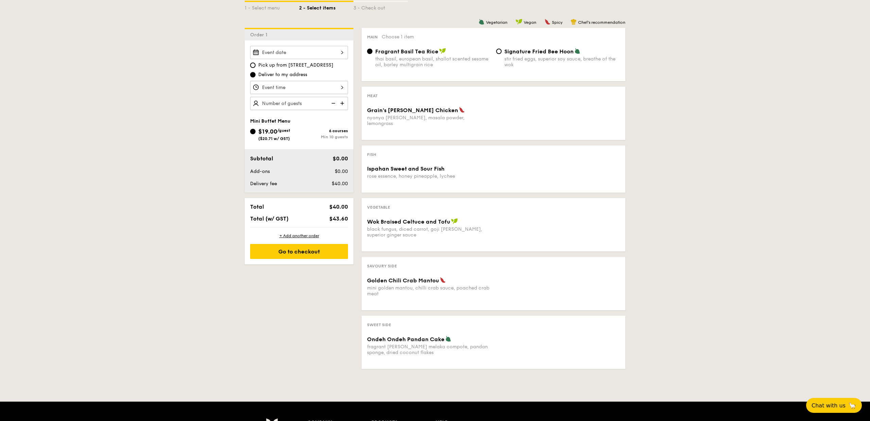
scroll to position [172, 0]
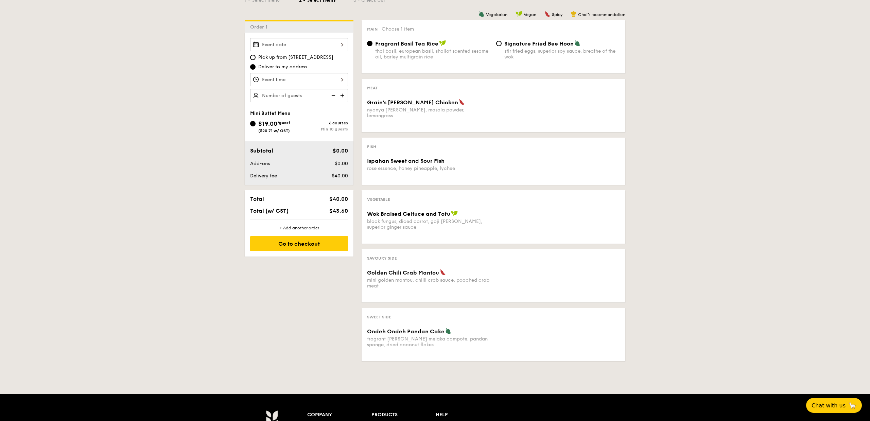
click at [394, 270] on span "Golden Chili Crab Mantou" at bounding box center [403, 273] width 72 height 6
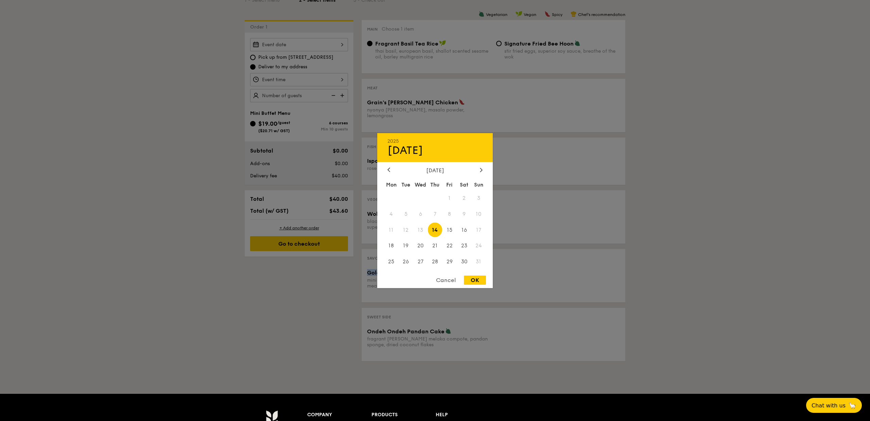
click at [305, 47] on div "2025 Aug 14 August 2025 Mon Tue Wed Thu Fri Sat Sun 1 2 3 4 5 6 7 8 9 10 11 12 …" at bounding box center [299, 44] width 98 height 13
click at [439, 231] on span "14" at bounding box center [435, 230] width 15 height 15
click at [484, 281] on div "OK" at bounding box center [475, 280] width 22 height 9
type input "Aug 14, 2025"
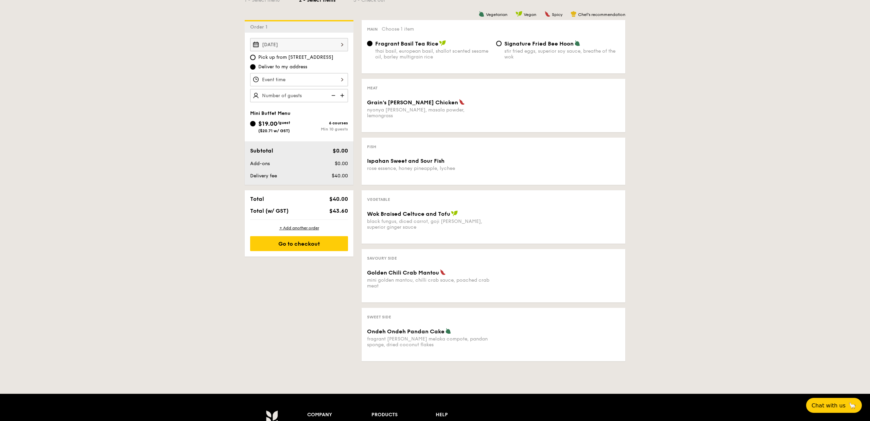
click at [297, 77] on div at bounding box center [299, 79] width 98 height 13
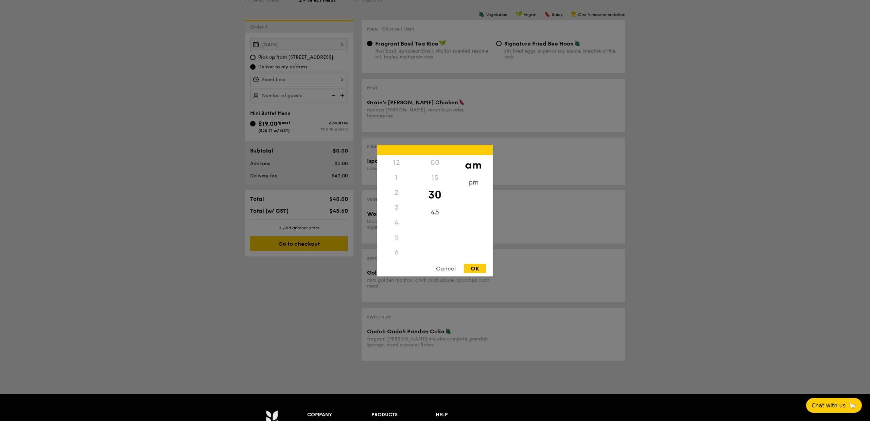
scroll to position [75, 0]
drag, startPoint x: 399, startPoint y: 240, endPoint x: 396, endPoint y: 244, distance: 4.7
click at [407, 205] on div "12 1 2 3 4 5 6 7 8 9 10 11" at bounding box center [396, 207] width 38 height 104
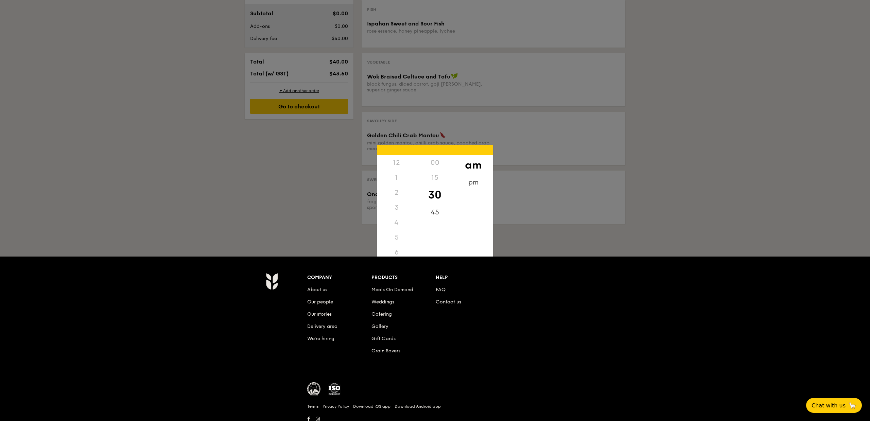
scroll to position [328, 0]
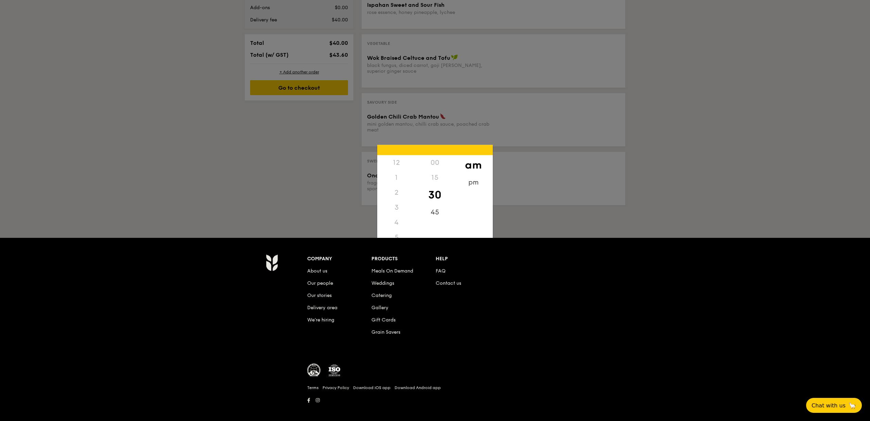
click at [354, 139] on div at bounding box center [435, 210] width 870 height 421
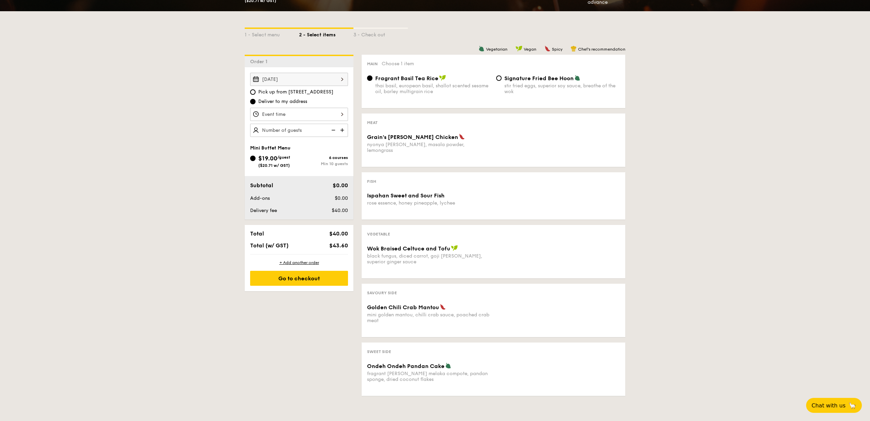
scroll to position [136, 0]
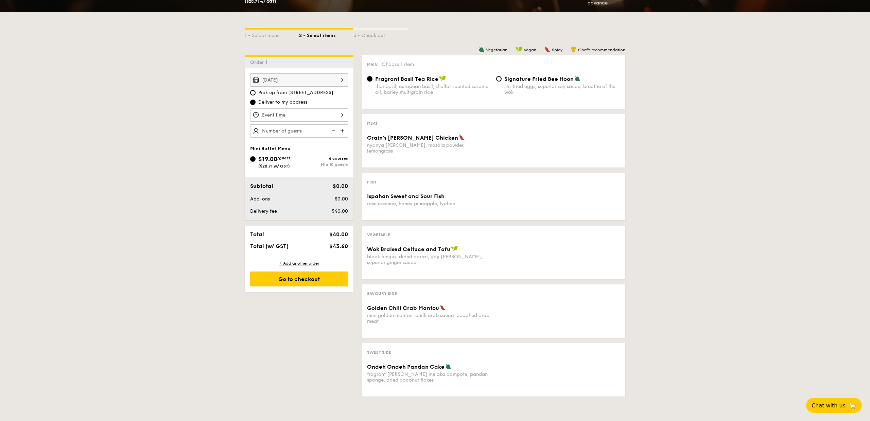
click at [297, 118] on div at bounding box center [299, 114] width 98 height 13
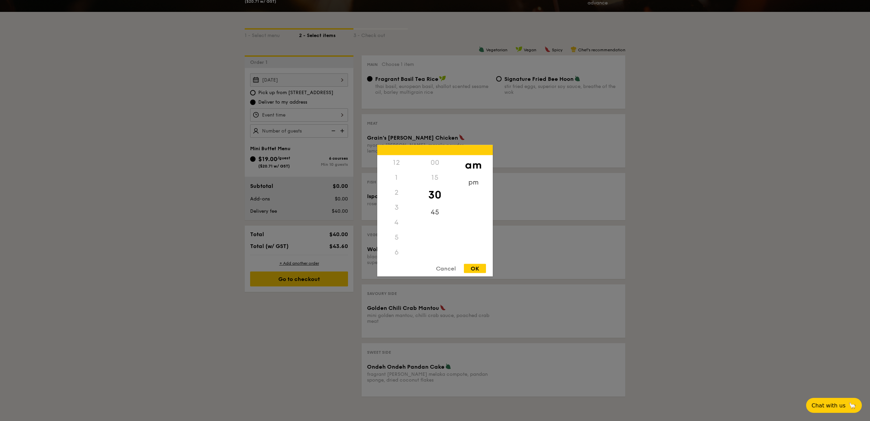
scroll to position [75, 0]
click at [481, 184] on div "pm" at bounding box center [473, 185] width 38 height 20
click at [396, 166] on div "5" at bounding box center [396, 165] width 38 height 20
click at [439, 166] on div "00" at bounding box center [435, 165] width 38 height 20
click at [475, 269] on div "OK" at bounding box center [475, 268] width 22 height 9
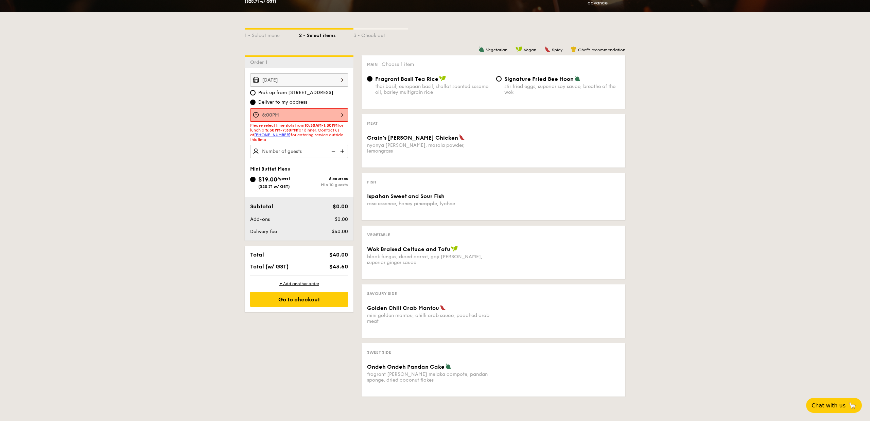
click at [315, 117] on div "5:00PM" at bounding box center [299, 114] width 98 height 13
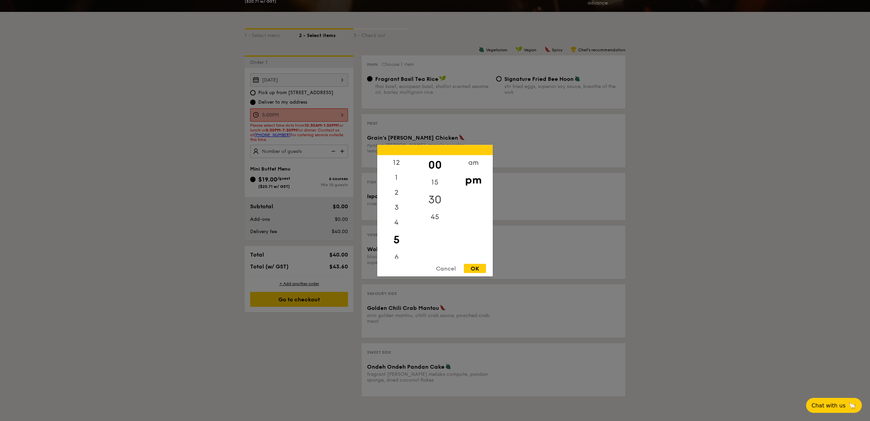
click at [438, 204] on div "30" at bounding box center [435, 200] width 38 height 20
click at [438, 203] on div "30" at bounding box center [435, 195] width 38 height 20
click at [475, 267] on div "OK" at bounding box center [475, 268] width 22 height 9
type input "5:30PM"
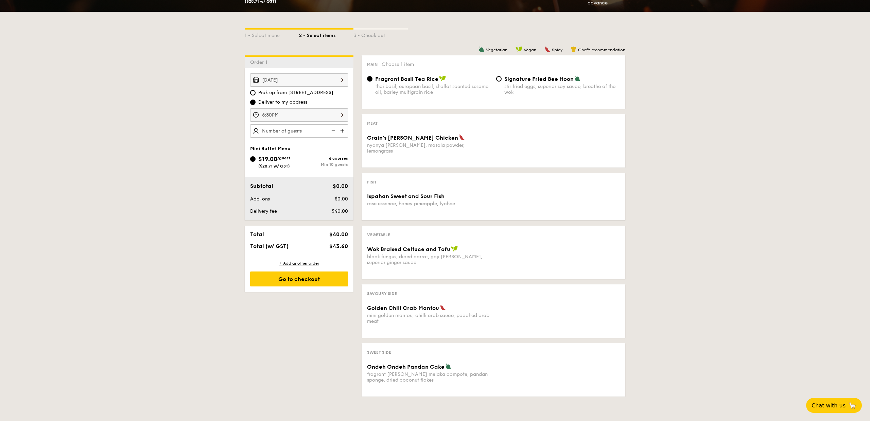
click at [344, 133] on img at bounding box center [343, 130] width 10 height 13
type input "10 guests"
click at [468, 102] on div "Fragrant Basil Tea Rice thai basil, european basil, shallot scented sesame oil,…" at bounding box center [494, 89] width 258 height 28
click at [465, 134] on div "Grain's Curry Chicken" at bounding box center [429, 137] width 124 height 7
drag, startPoint x: 472, startPoint y: 181, endPoint x: 470, endPoint y: 191, distance: 10.1
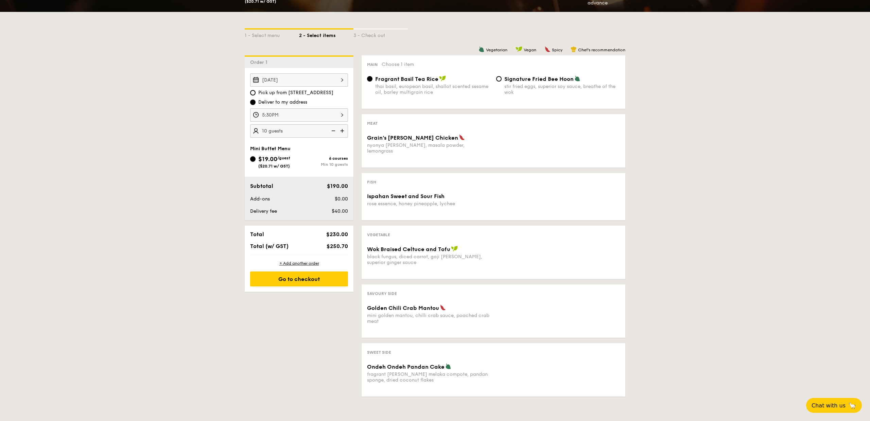
click at [472, 181] on div "Fish Ispahan Sweet and Sour Fish rose essence, honey pineapple, lychee" at bounding box center [494, 196] width 264 height 47
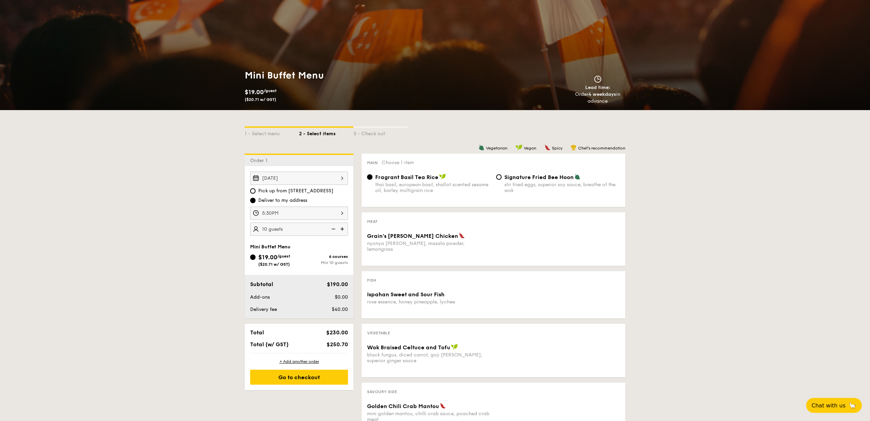
scroll to position [0, 0]
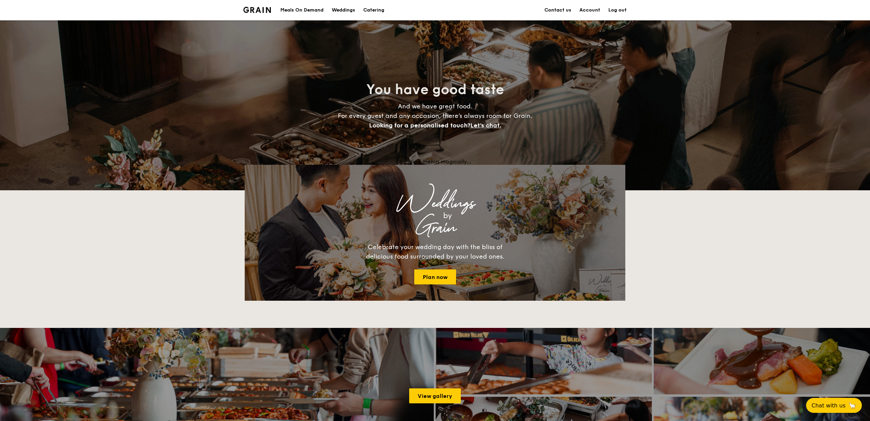
scroll to position [40, 0]
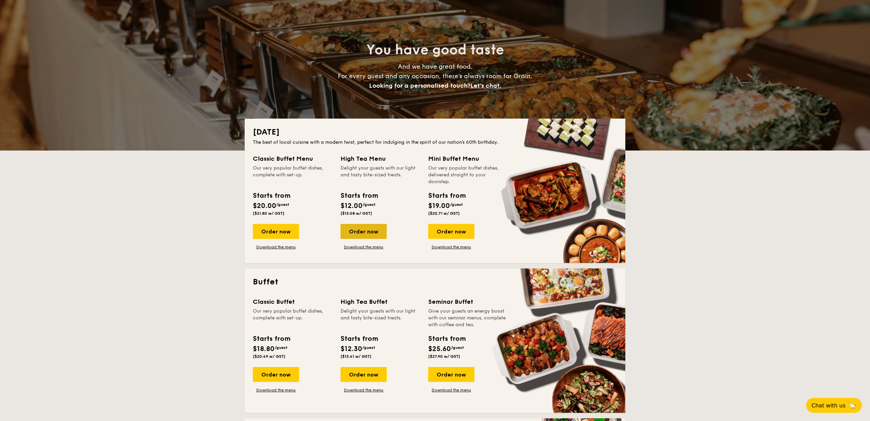
click at [362, 227] on div "Order now" at bounding box center [364, 231] width 46 height 15
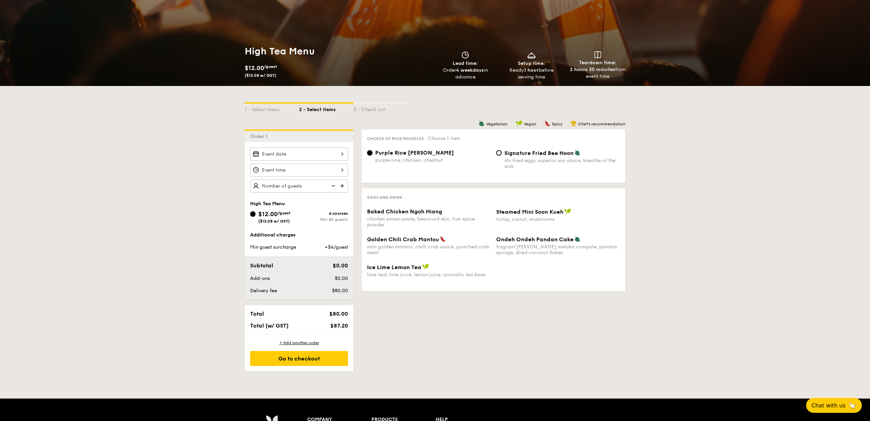
scroll to position [63, 0]
click at [332, 220] on div "Min 80 guests" at bounding box center [323, 219] width 49 height 5
click at [256, 217] on input "$12.00 /guest ($13.08 w/ GST) 6 courses Min 80 guests" at bounding box center [252, 213] width 5 height 5
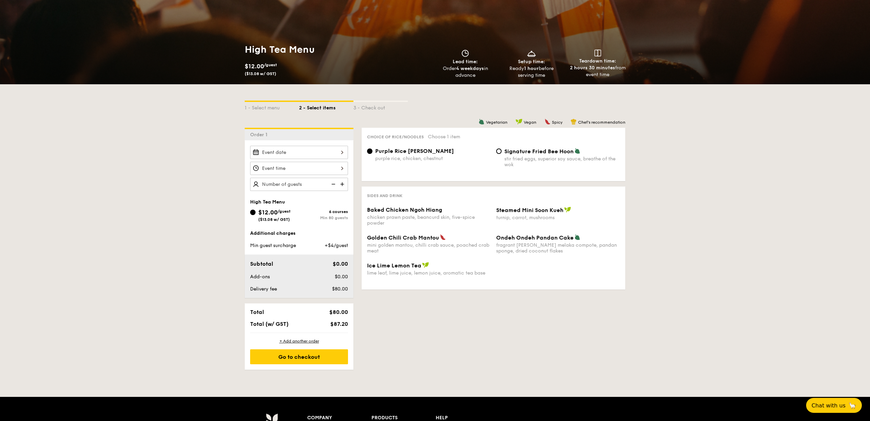
click at [341, 186] on img at bounding box center [343, 184] width 10 height 13
type input "20 guests"
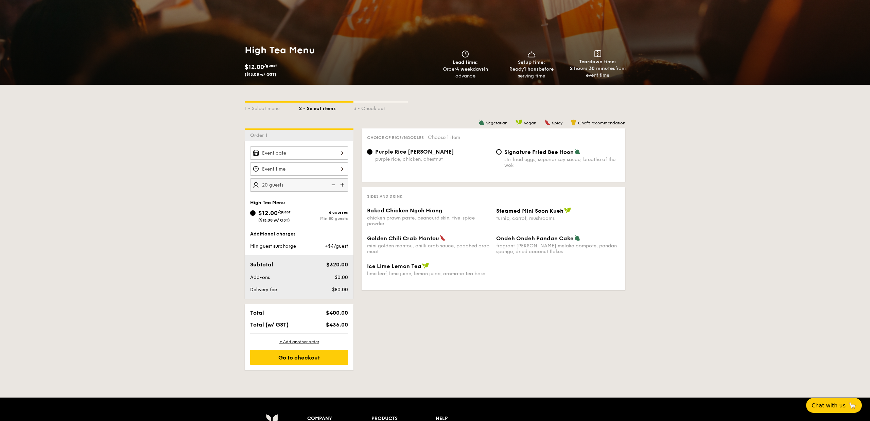
scroll to position [62, 0]
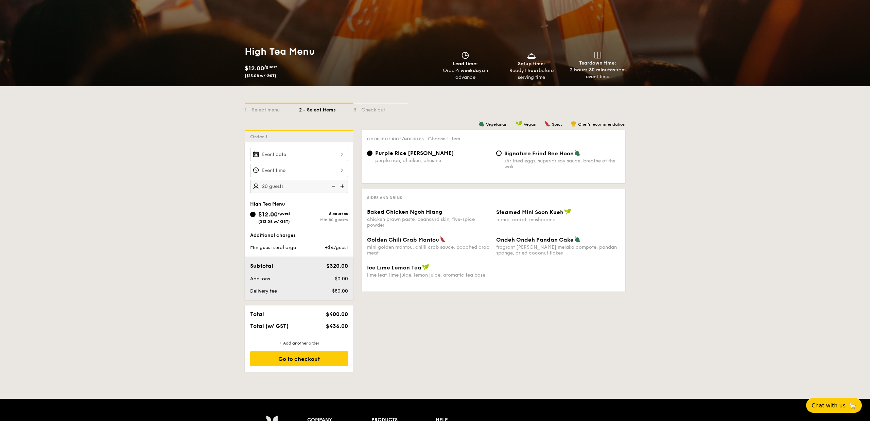
click at [334, 185] on img at bounding box center [333, 186] width 10 height 13
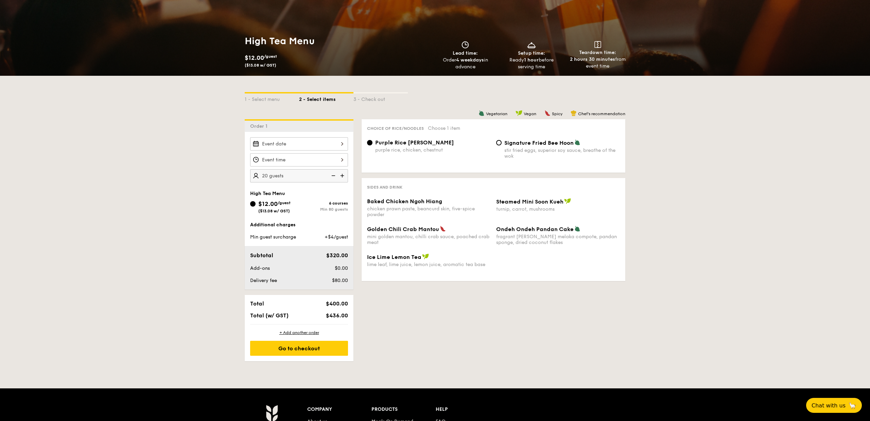
scroll to position [74, 0]
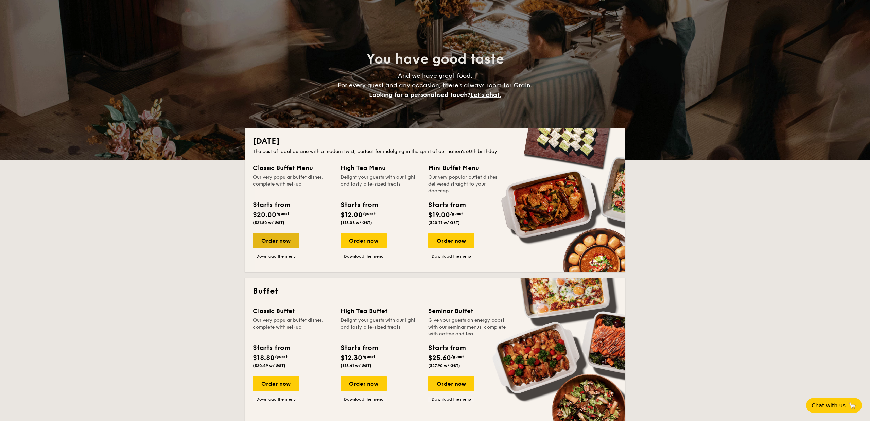
scroll to position [30, 0]
